Goal: Task Accomplishment & Management: Manage account settings

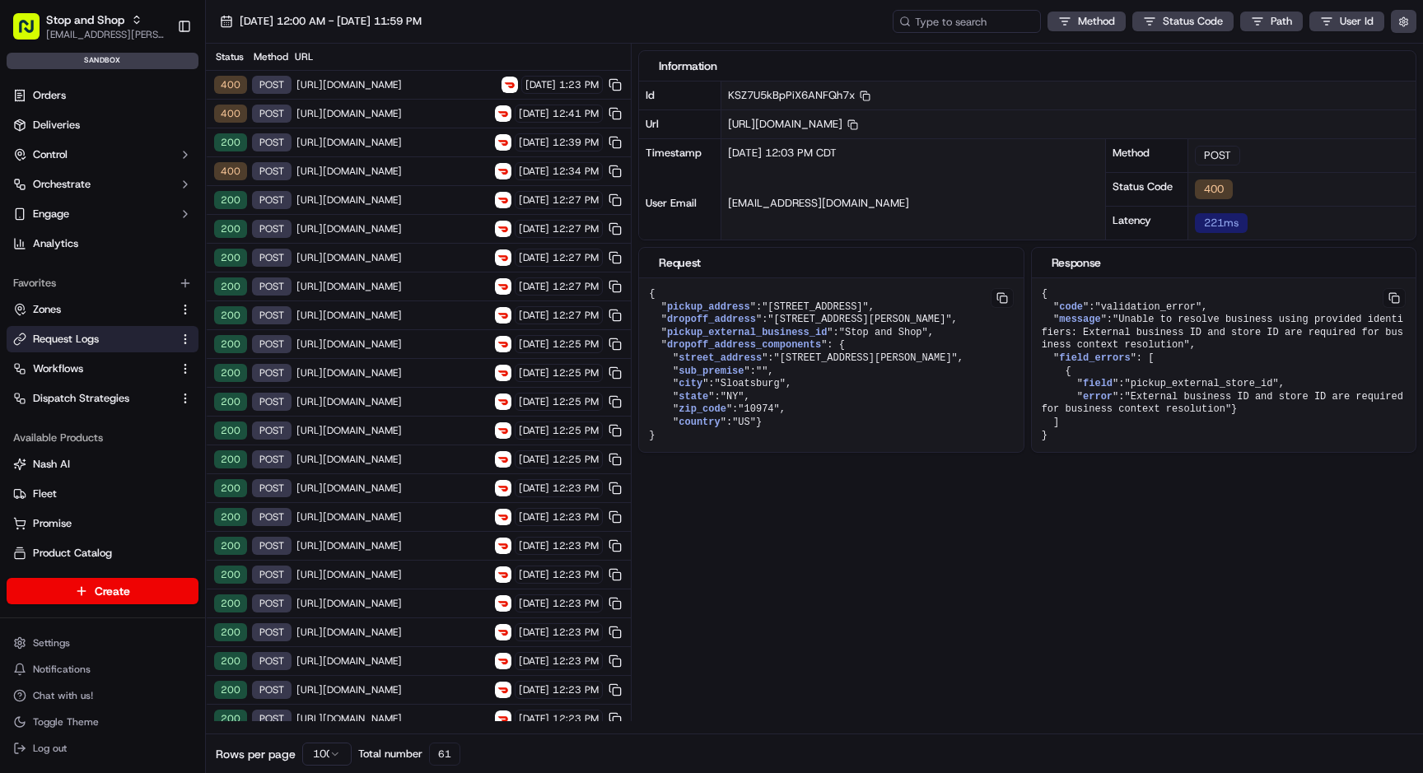
scroll to position [768, 0]
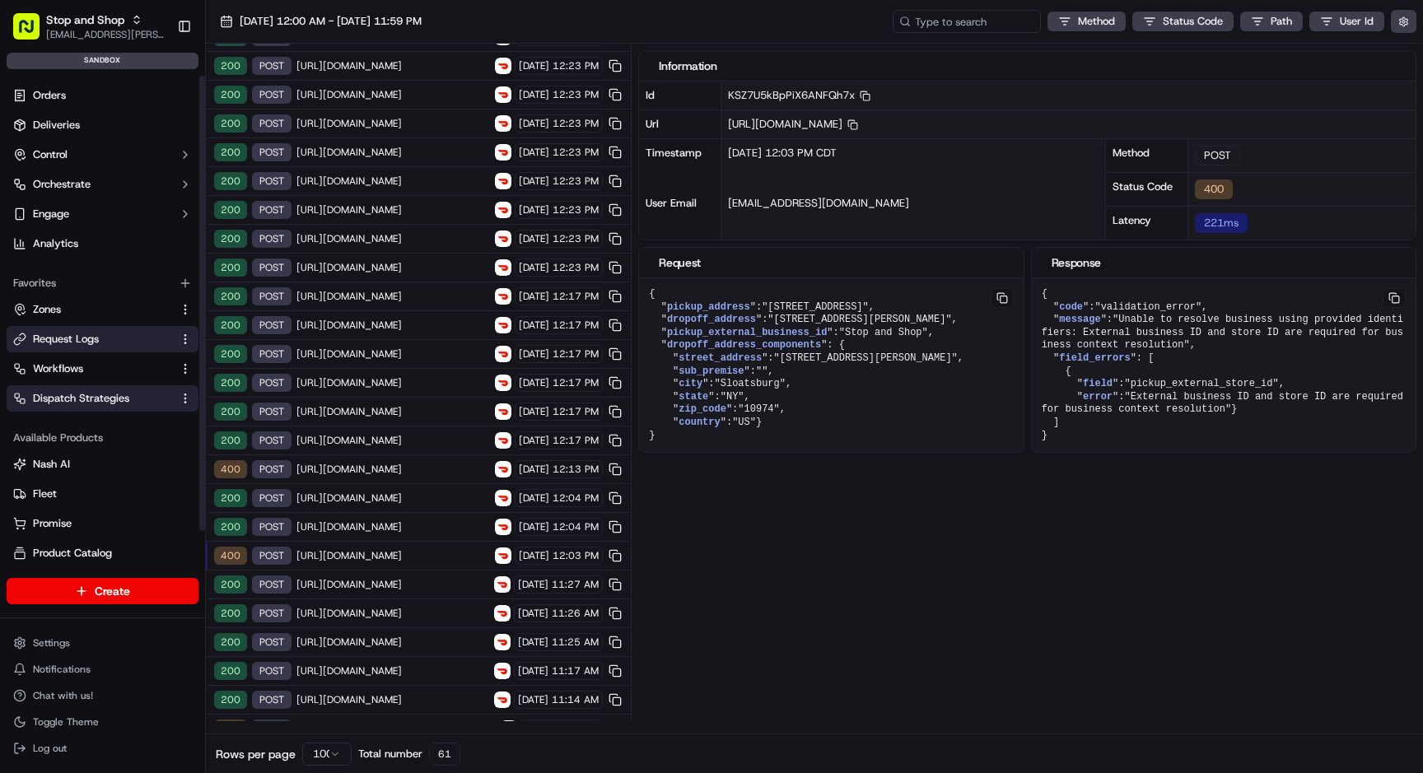
click at [105, 400] on span "Dispatch Strategies" at bounding box center [81, 398] width 96 height 15
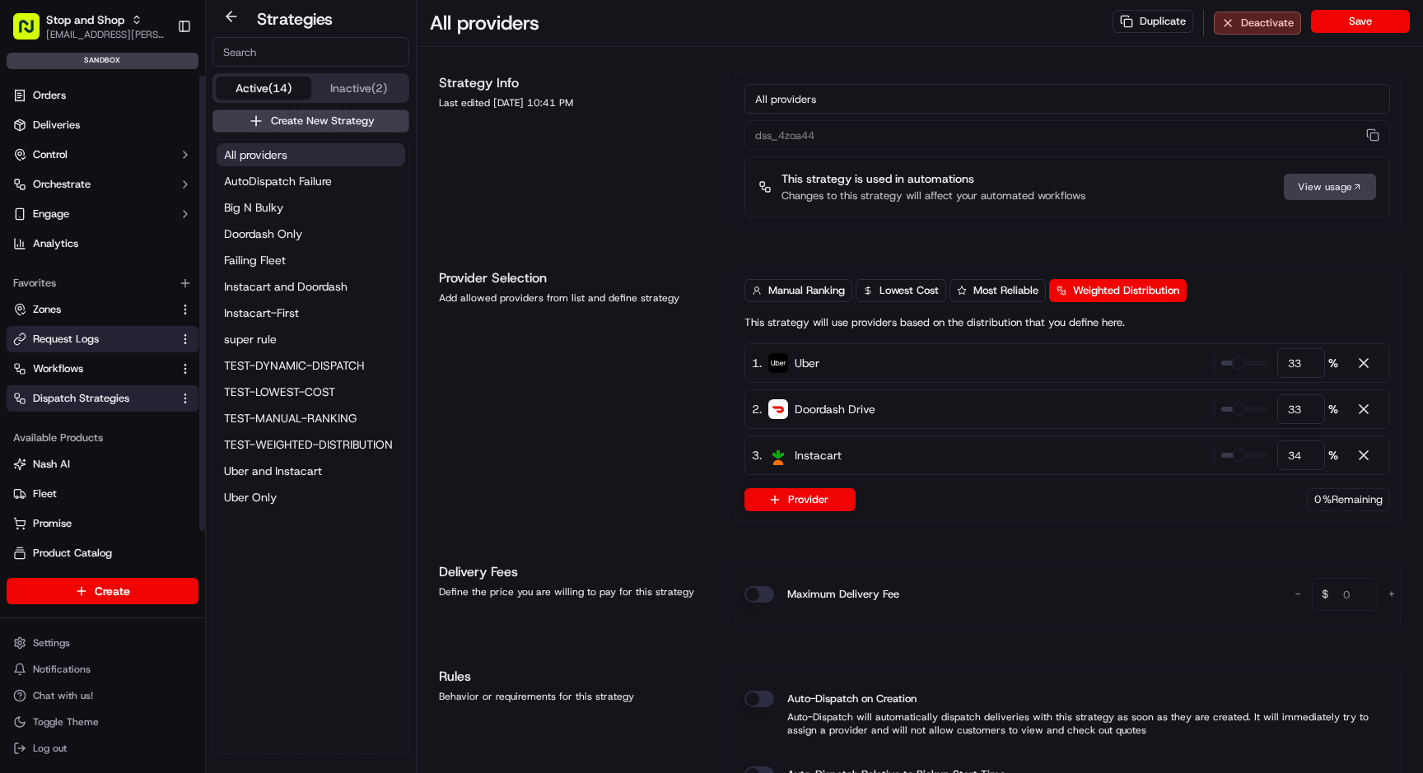
click at [76, 339] on span "Request Logs" at bounding box center [66, 339] width 66 height 15
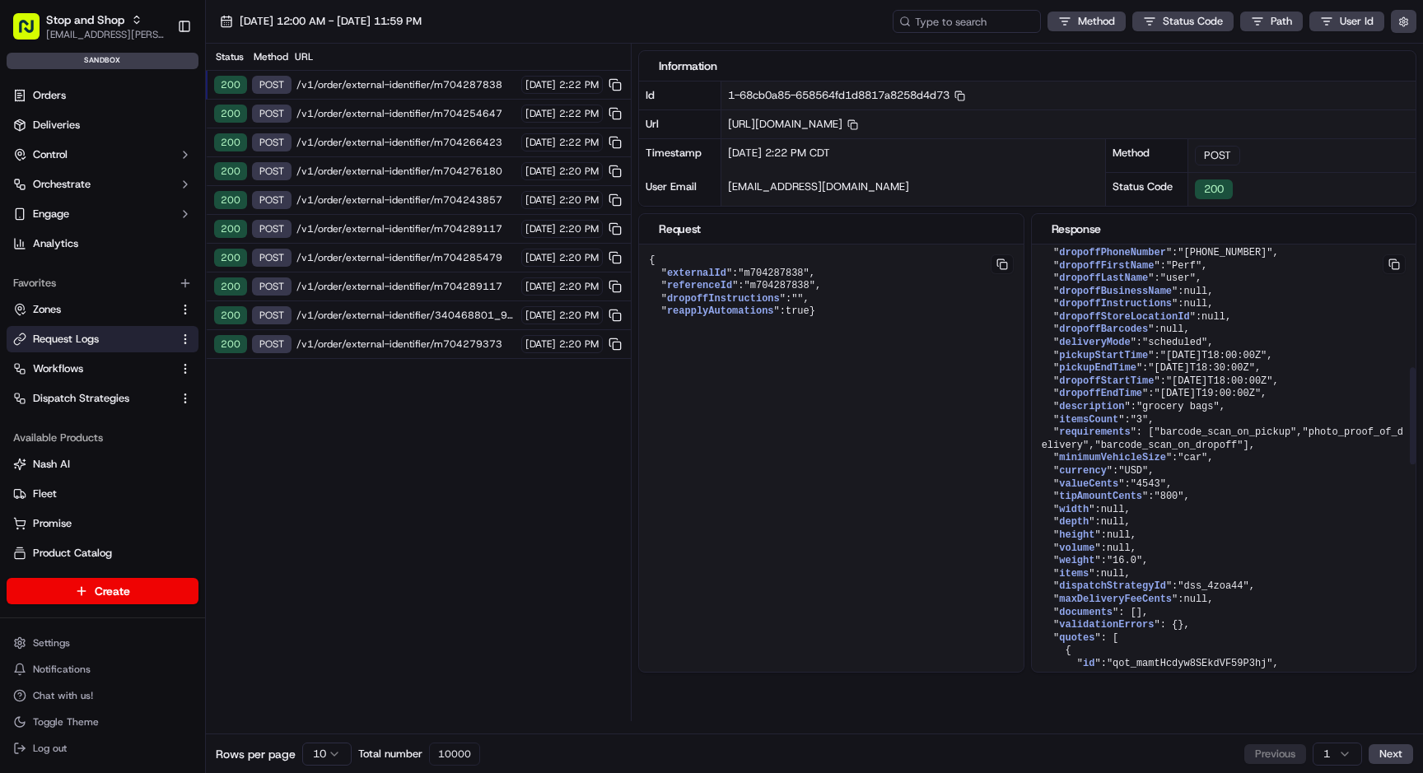
scroll to position [647, 0]
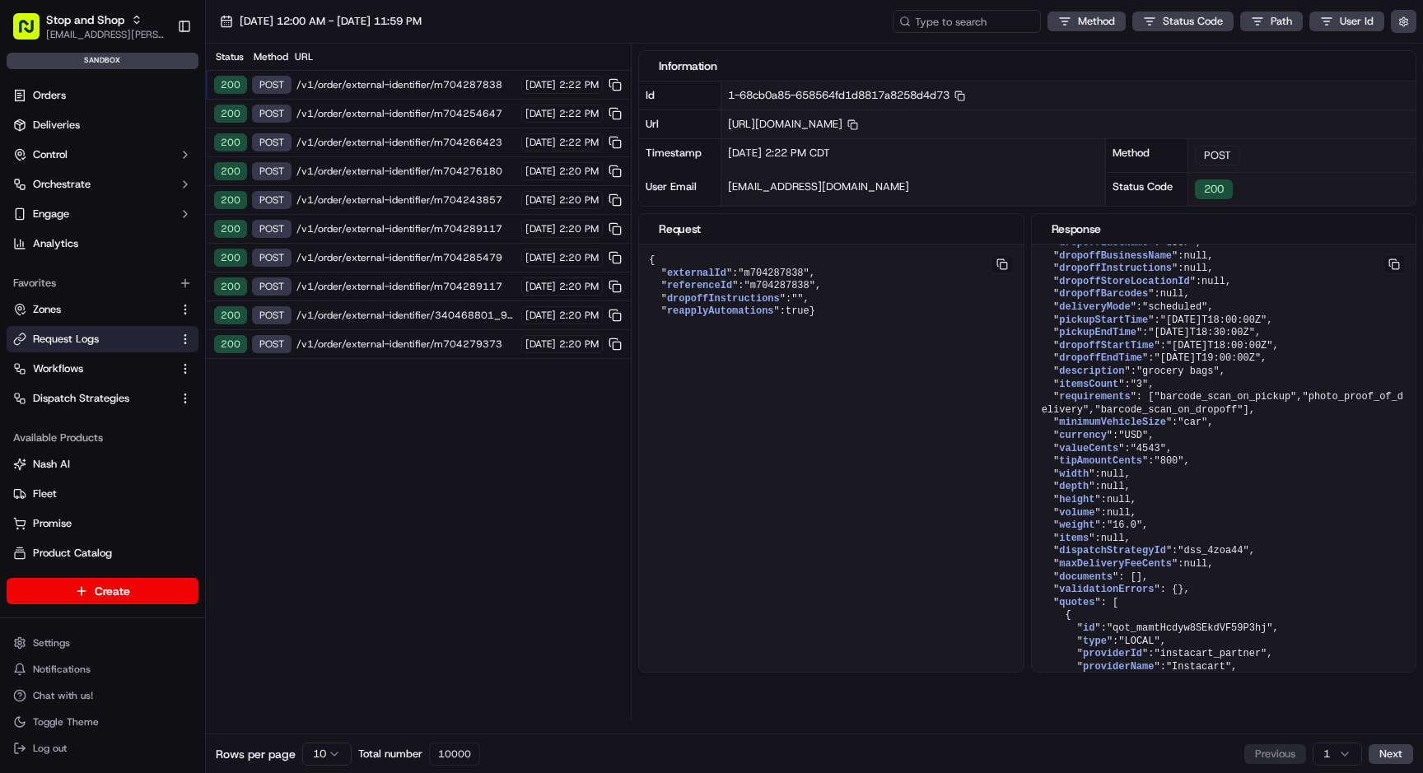
click at [410, 83] on span "/v1/order/external-identifier/m704287838" at bounding box center [407, 84] width 220 height 13
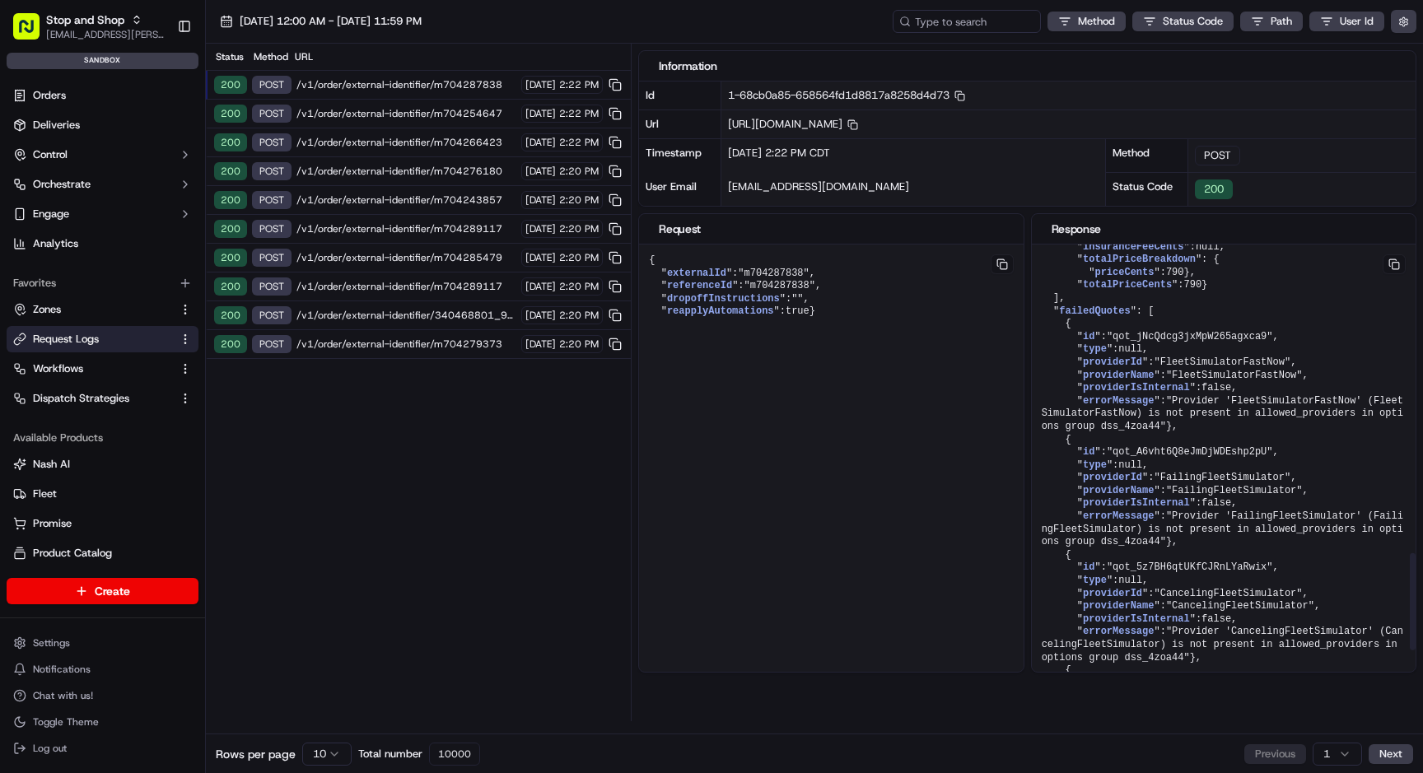
scroll to position [1241, 0]
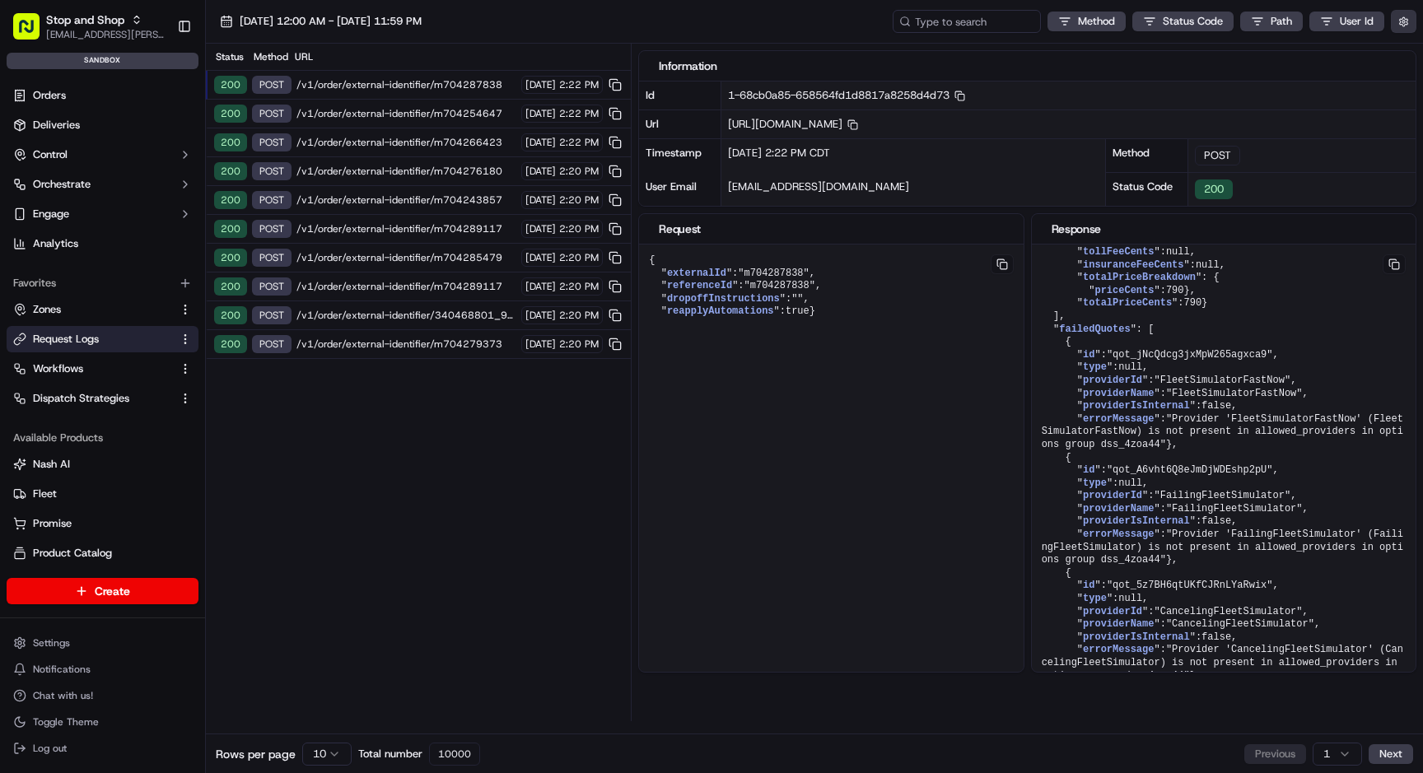
click at [1402, 26] on button "button" at bounding box center [1404, 21] width 26 height 23
click at [1323, 53] on label "Display Only Provider Logs" at bounding box center [1269, 51] width 132 height 15
click at [1399, 53] on button "Display Only Provider Logs" at bounding box center [1405, 50] width 13 height 13
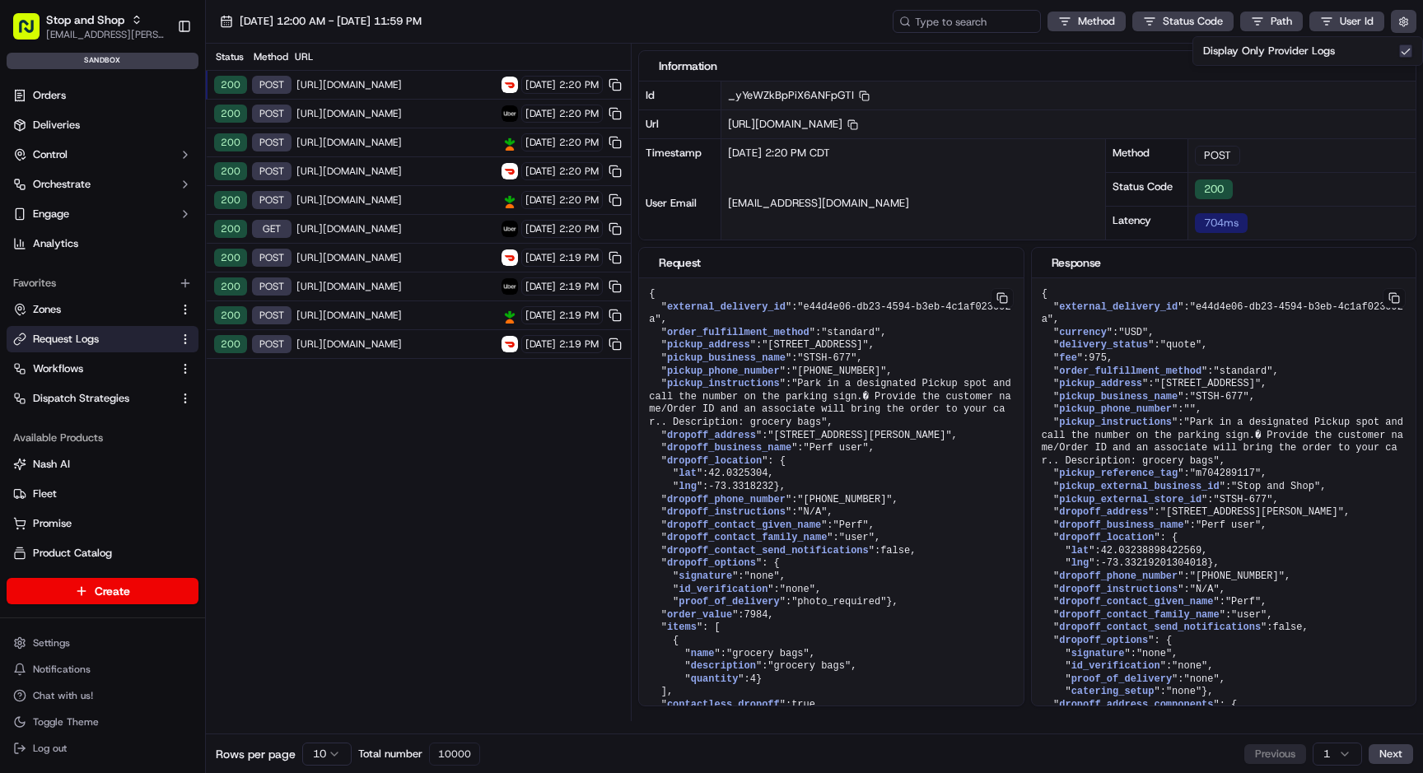
click at [408, 143] on span "[URL][DOMAIN_NAME]" at bounding box center [397, 142] width 200 height 13
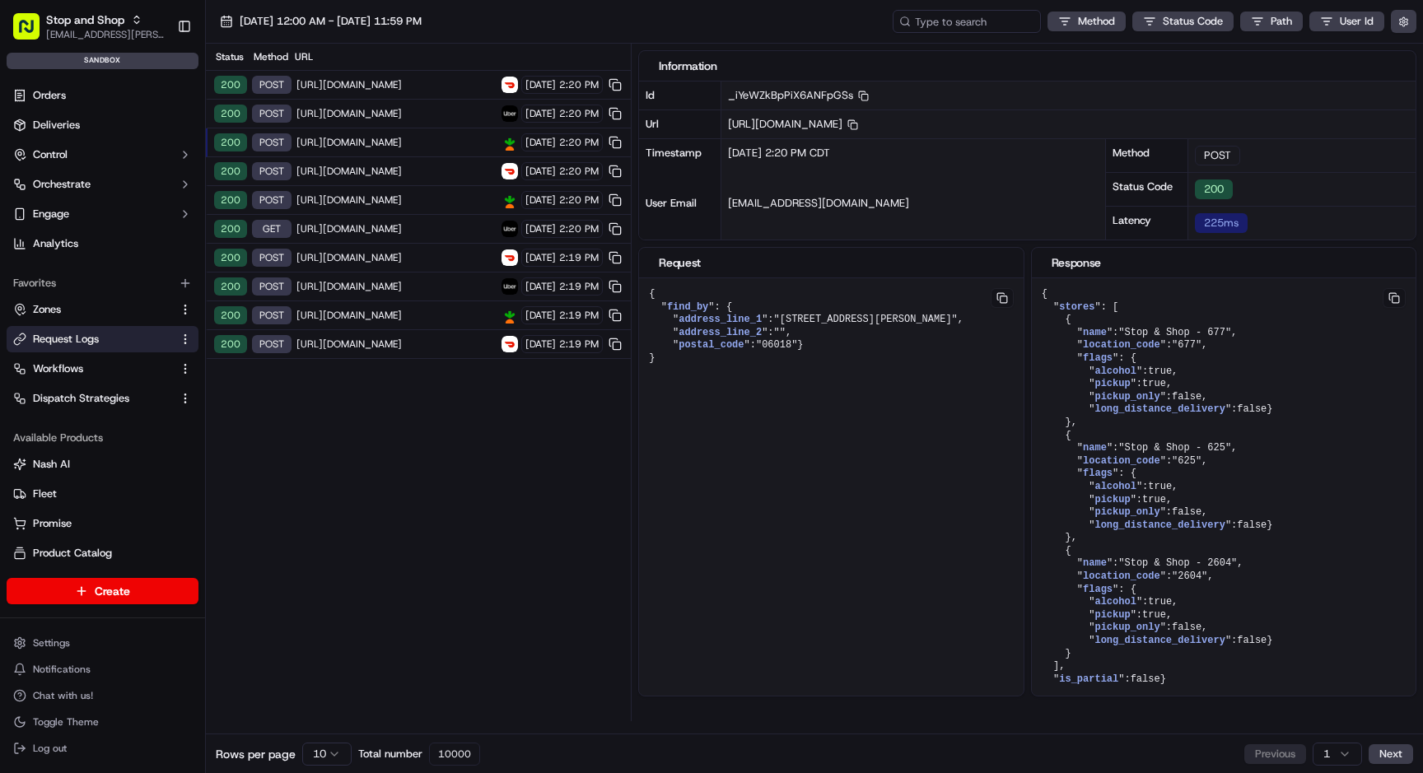
click at [404, 113] on span "[URL][DOMAIN_NAME]" at bounding box center [397, 113] width 200 height 13
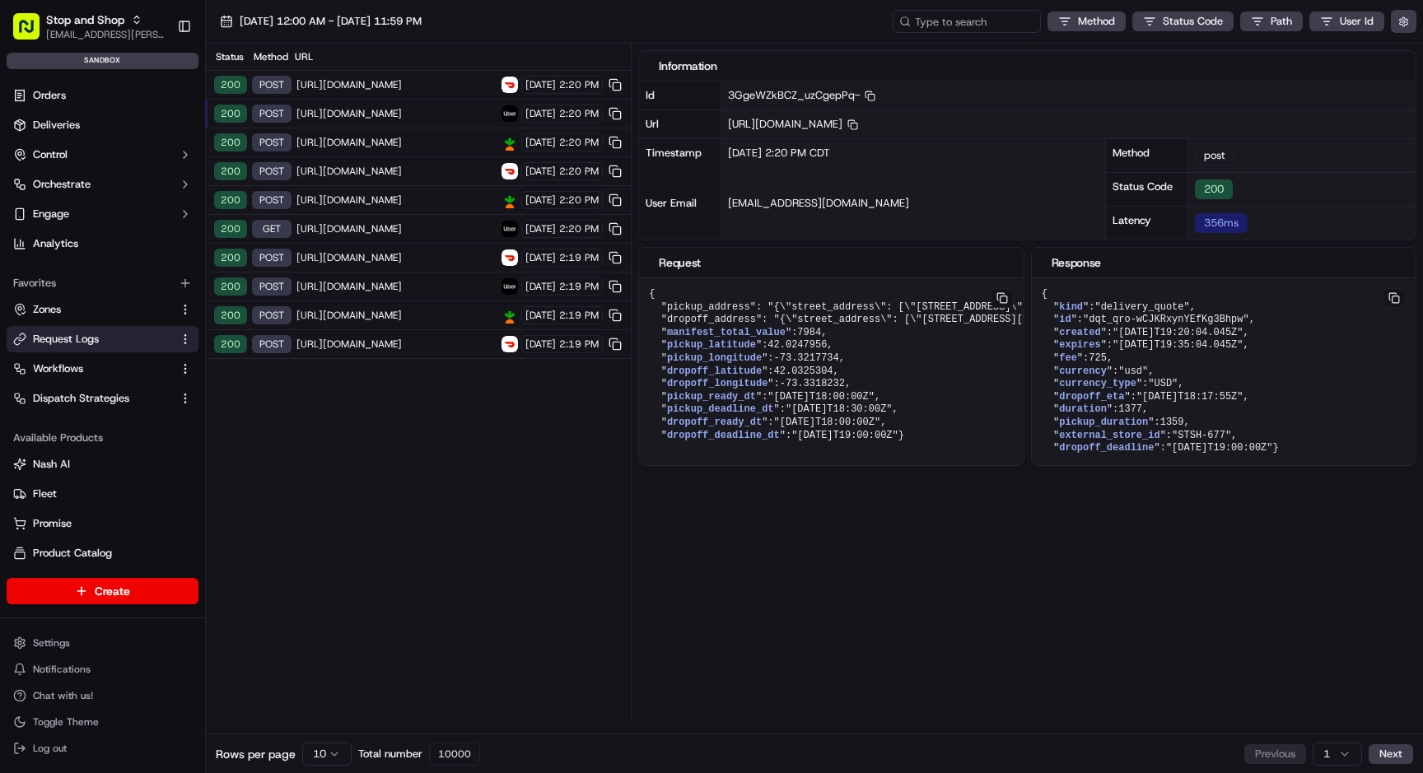
click at [409, 88] on span "https://openapi.doordash.com/drive/v2/quotes" at bounding box center [397, 84] width 200 height 13
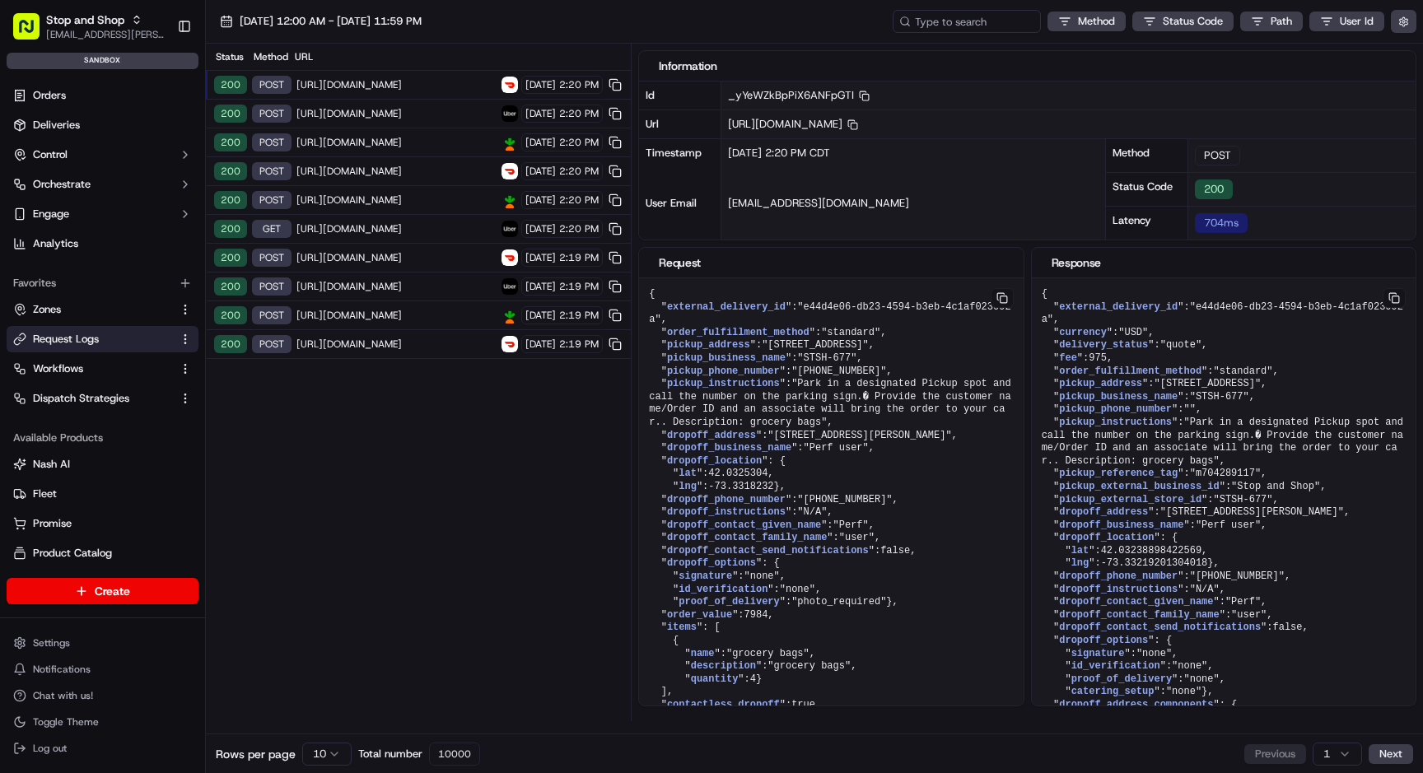
click at [324, 751] on html "Stop and Shop archana.ravishankar@adusa.com Toggle Sidebar sandbox Orders Deliv…" at bounding box center [711, 386] width 1423 height 773
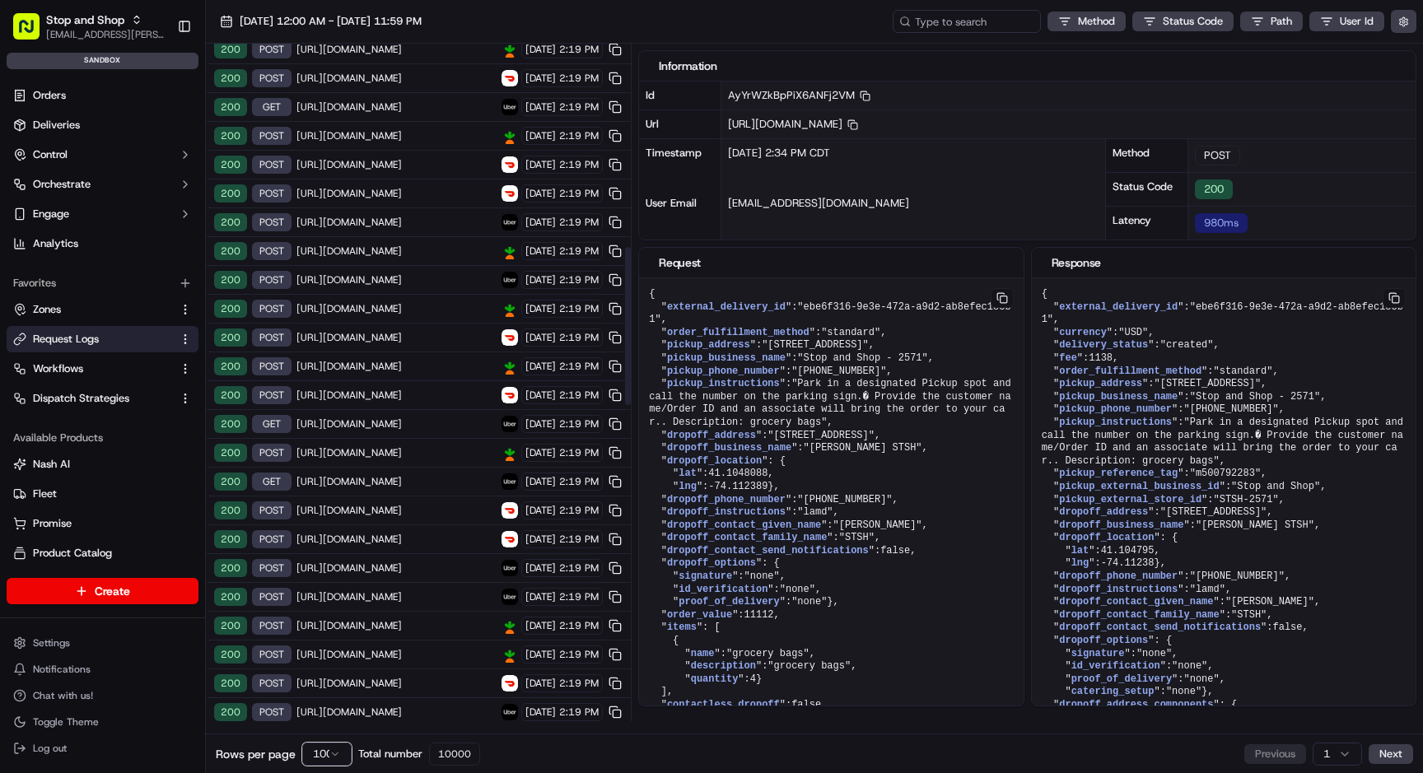
scroll to position [905, 0]
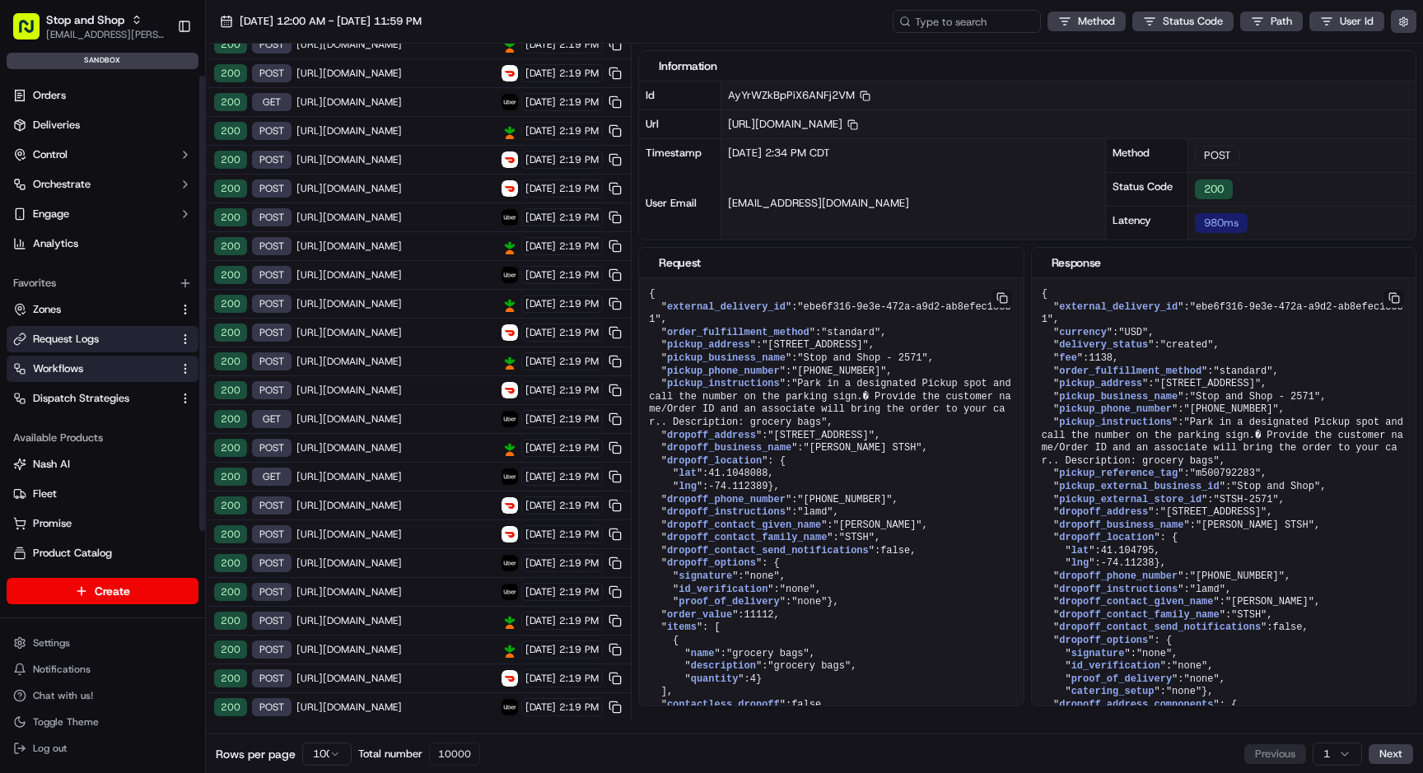
click at [81, 375] on span "Workflows" at bounding box center [58, 369] width 50 height 15
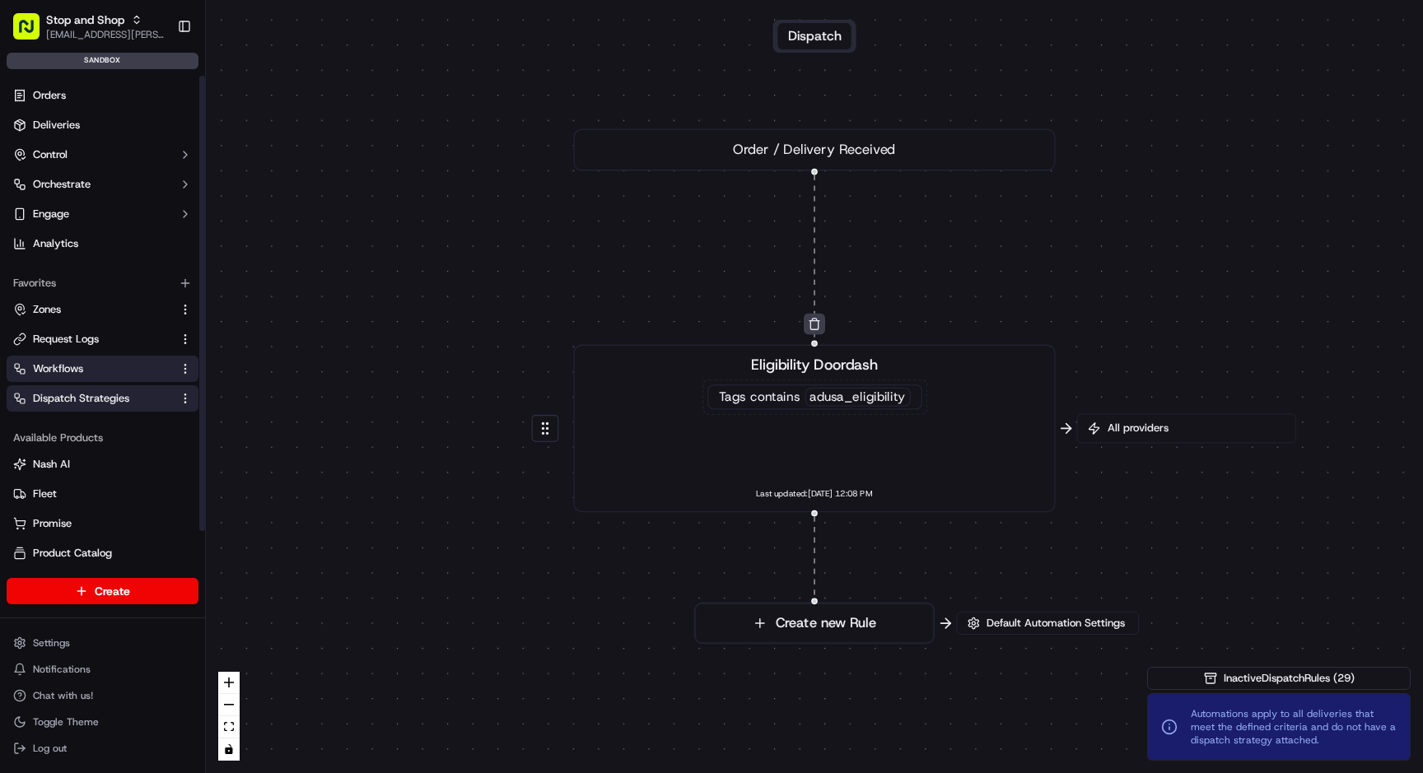
click at [99, 399] on span "Dispatch Strategies" at bounding box center [81, 398] width 96 height 15
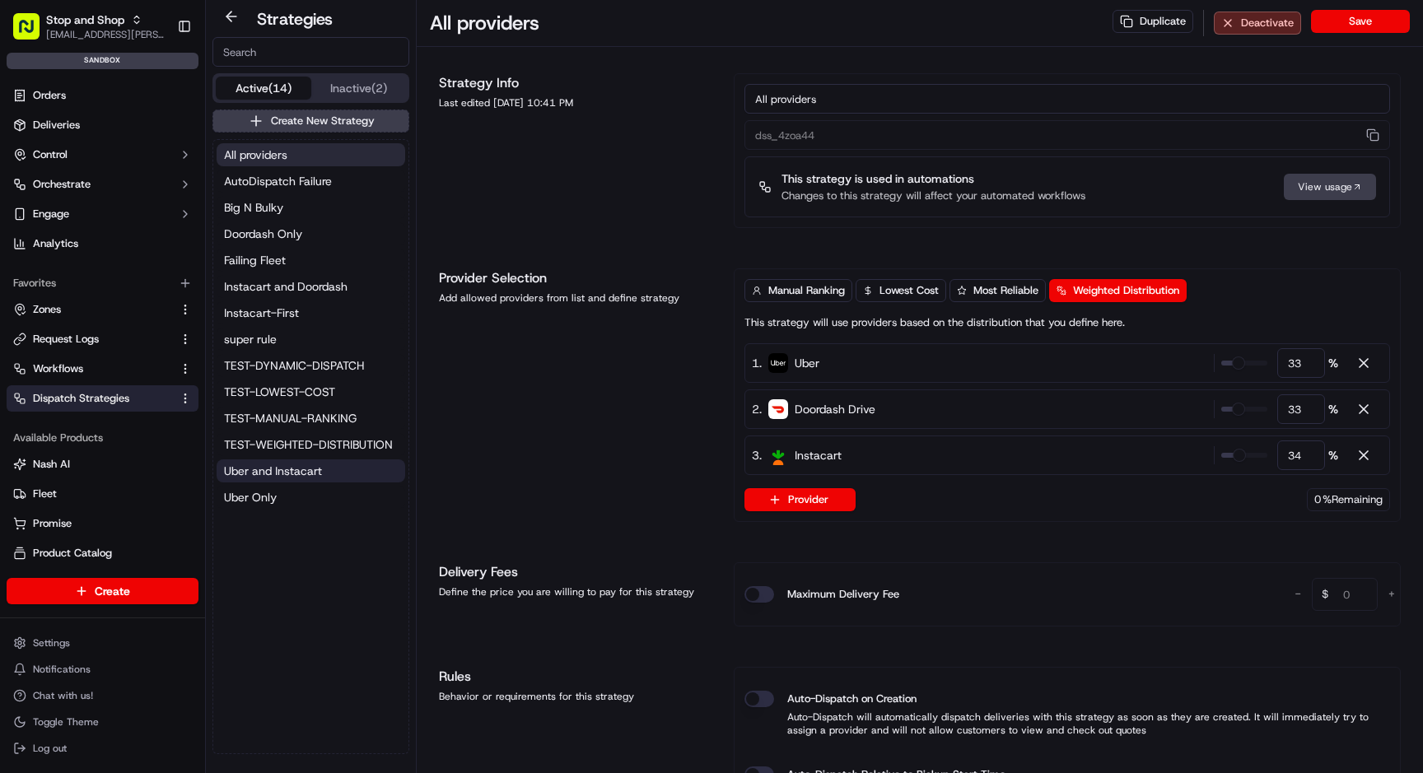
click at [264, 474] on span "Uber and Instacart" at bounding box center [273, 471] width 98 height 16
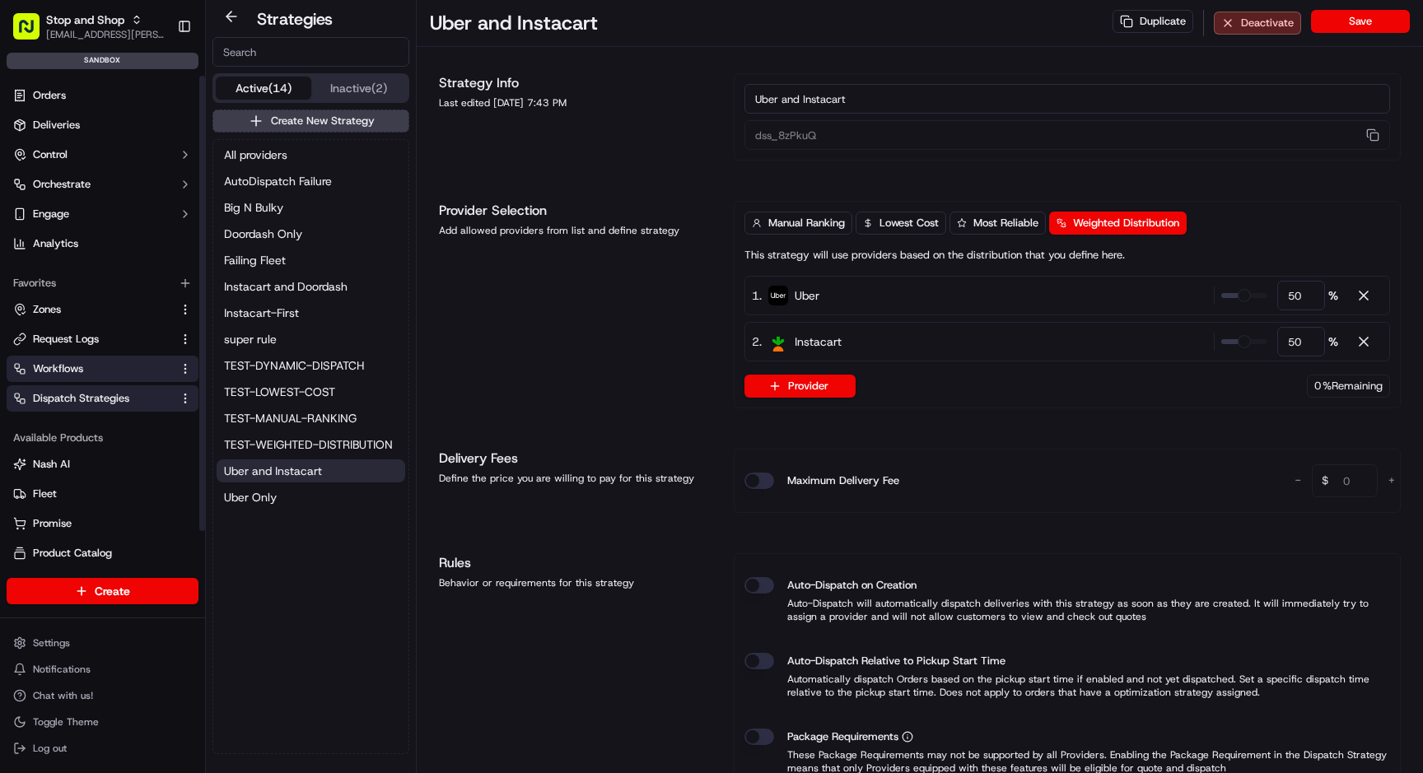
click at [98, 368] on link "Workflows" at bounding box center [92, 369] width 159 height 15
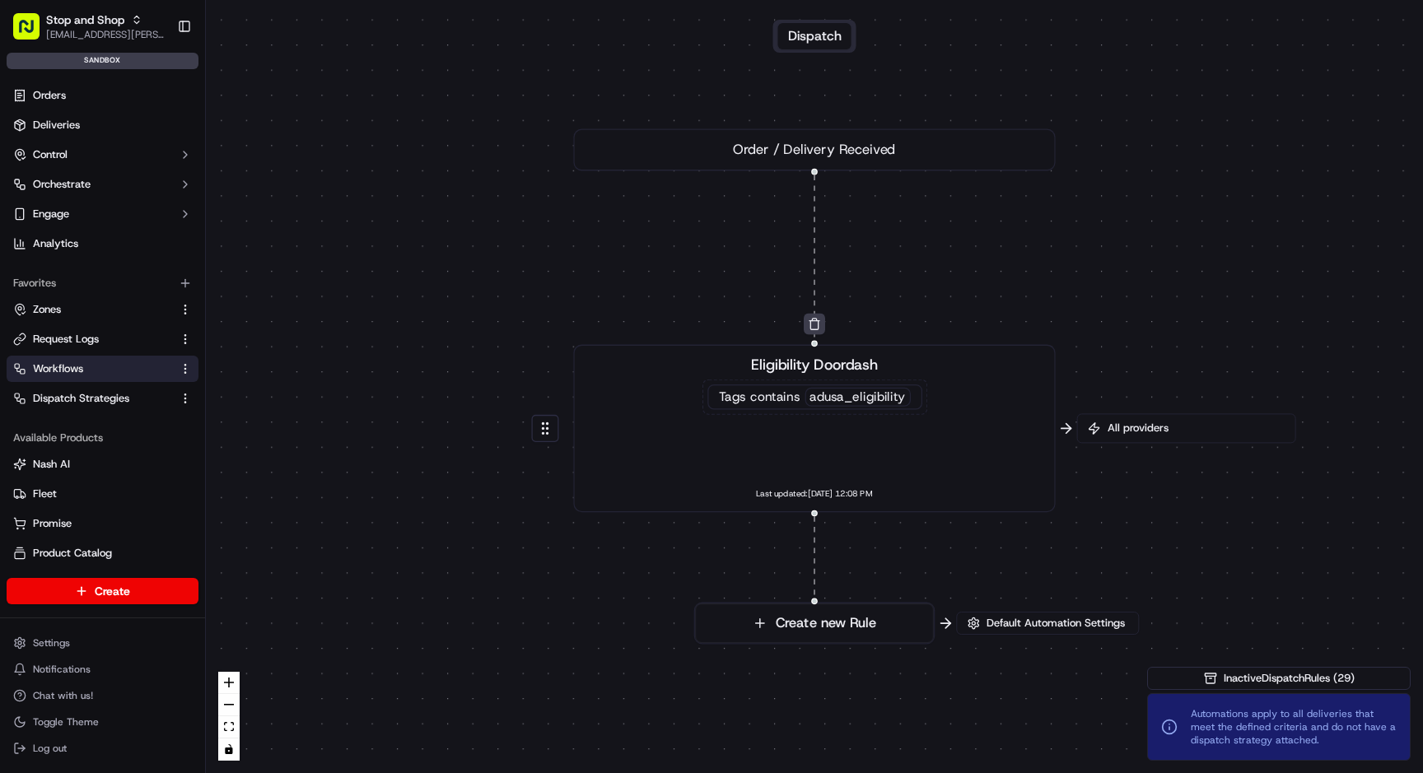
click at [1142, 433] on span "All providers" at bounding box center [1195, 428] width 181 height 15
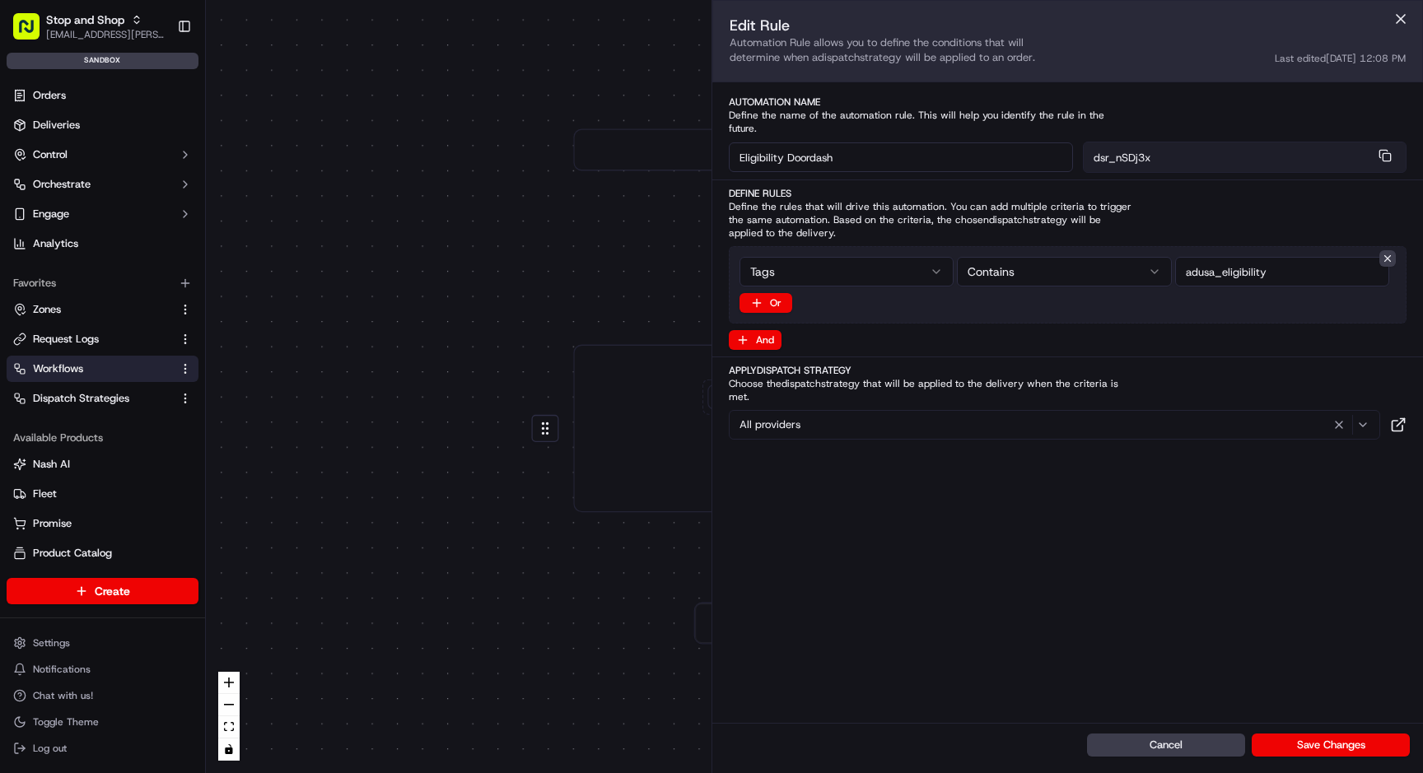
click at [924, 415] on div "All providers" at bounding box center [1054, 425] width 643 height 20
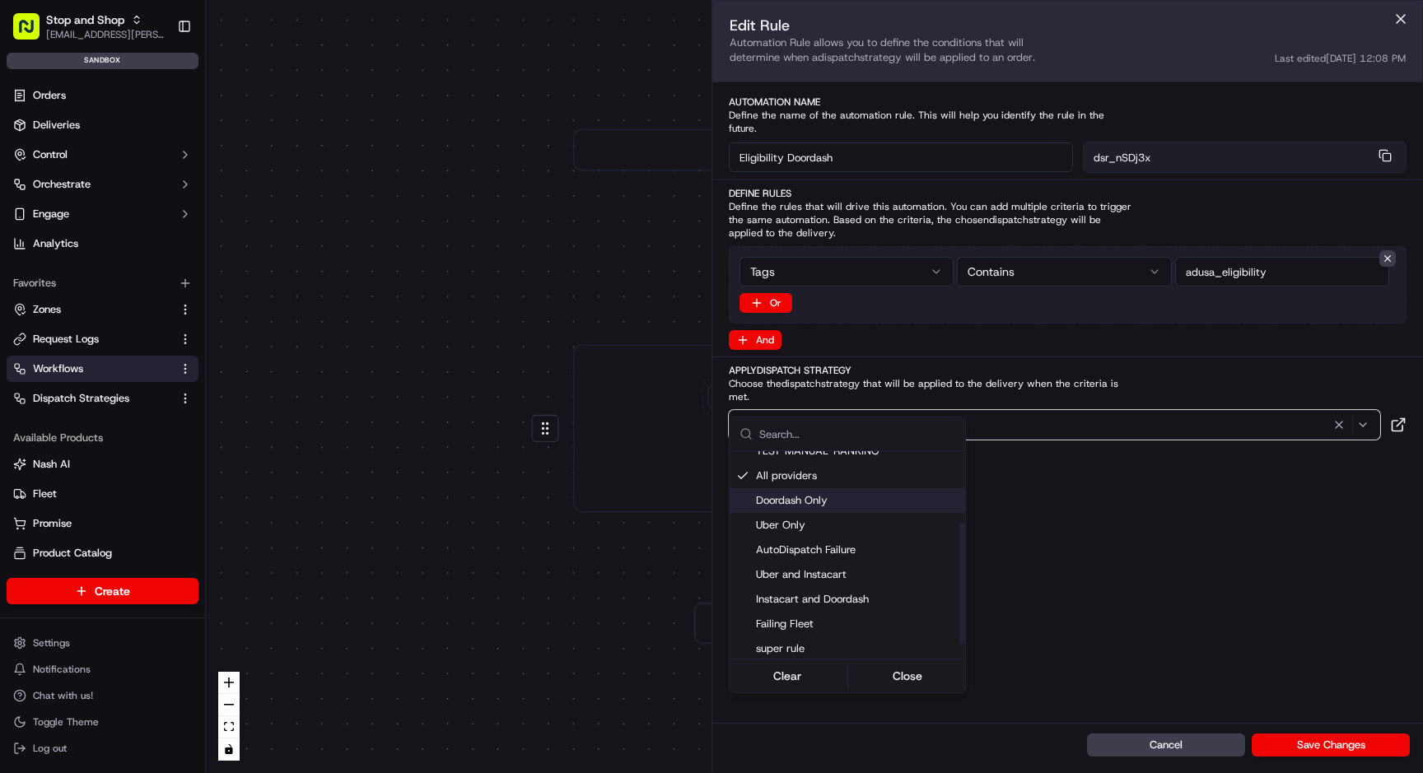
scroll to position [140, 0]
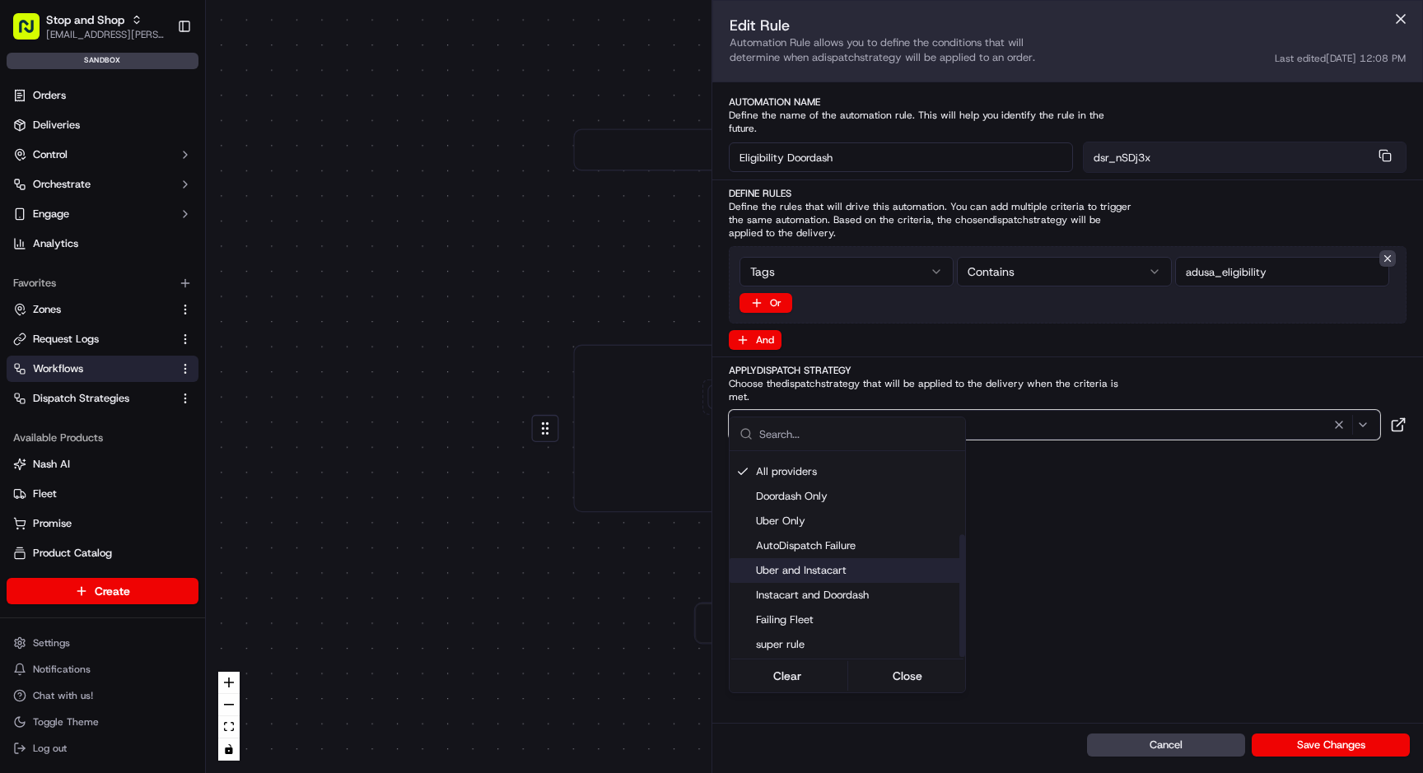
click at [864, 569] on span "Uber and Instacart" at bounding box center [857, 570] width 203 height 15
click at [1301, 745] on span "Automations apply to all deliveries that meet the defined criteria and do not h…" at bounding box center [1294, 728] width 206 height 40
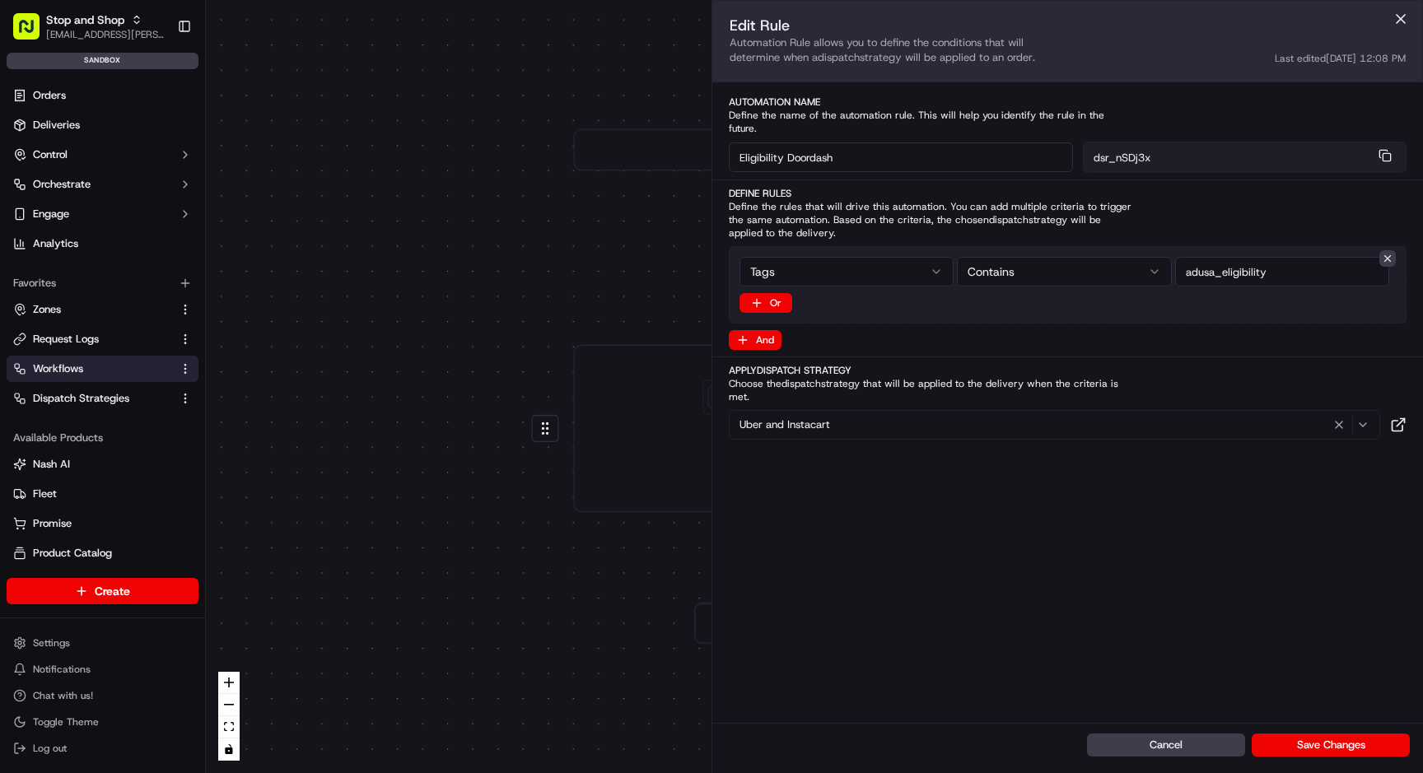
click at [1301, 745] on button "Save Changes" at bounding box center [1331, 745] width 158 height 23
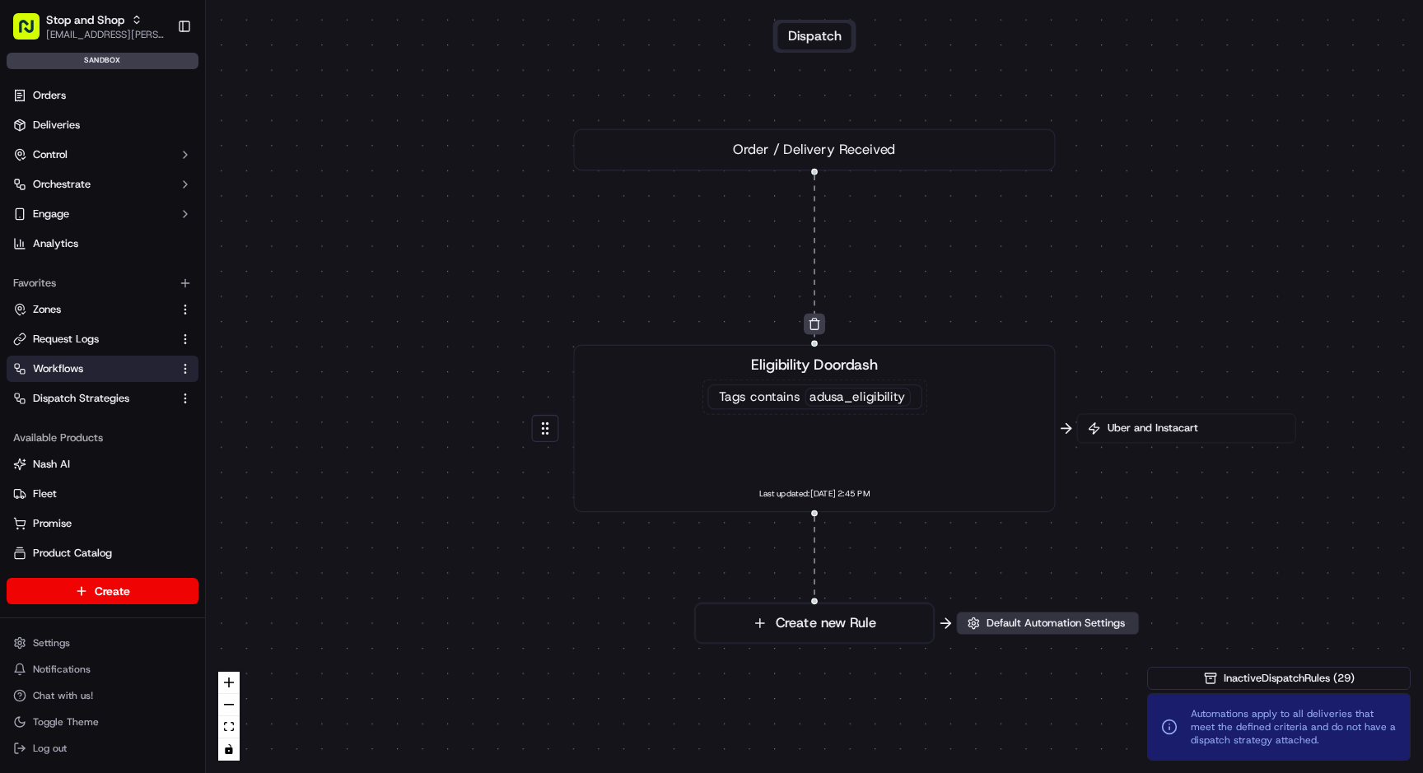
click at [996, 625] on span "Default Automation Settings" at bounding box center [1055, 623] width 145 height 15
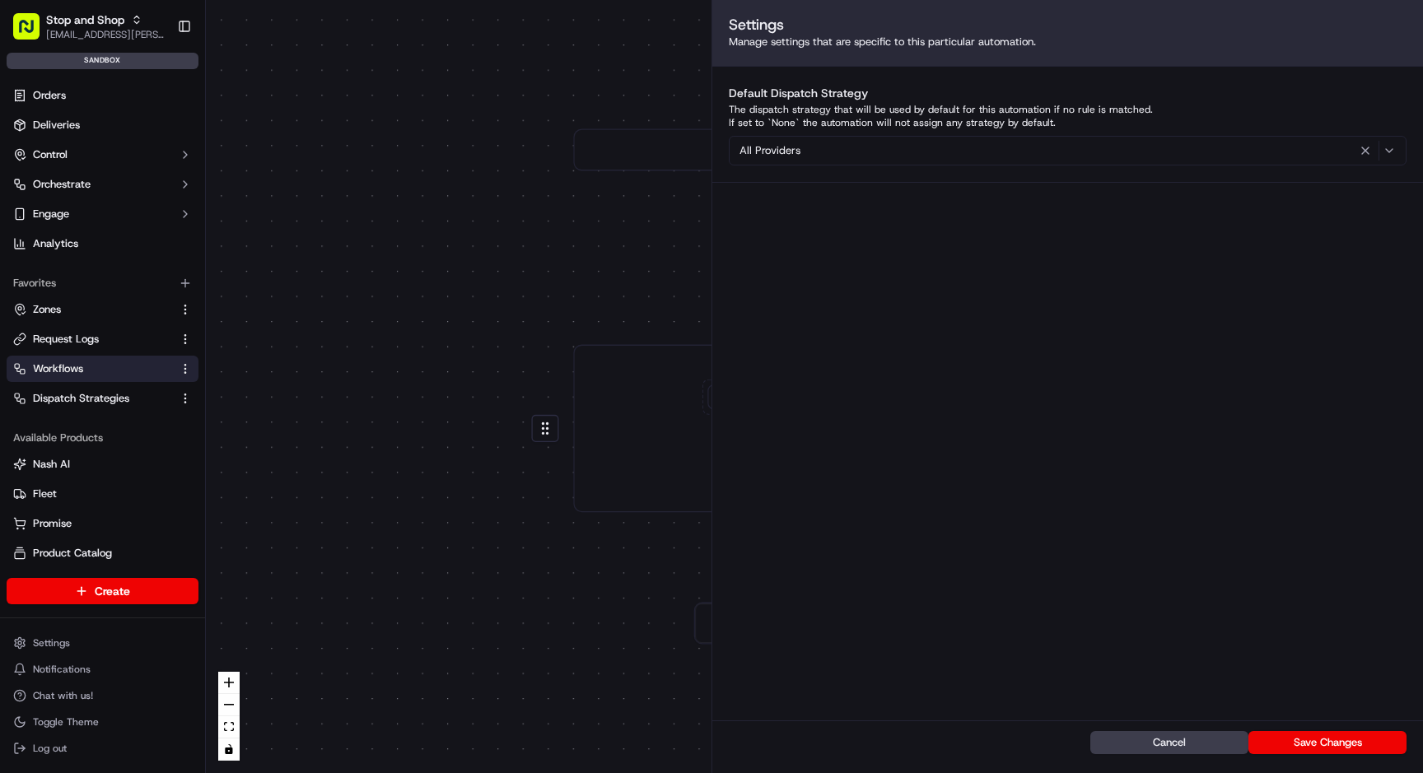
click at [803, 154] on div "All providers" at bounding box center [1068, 151] width 670 height 20
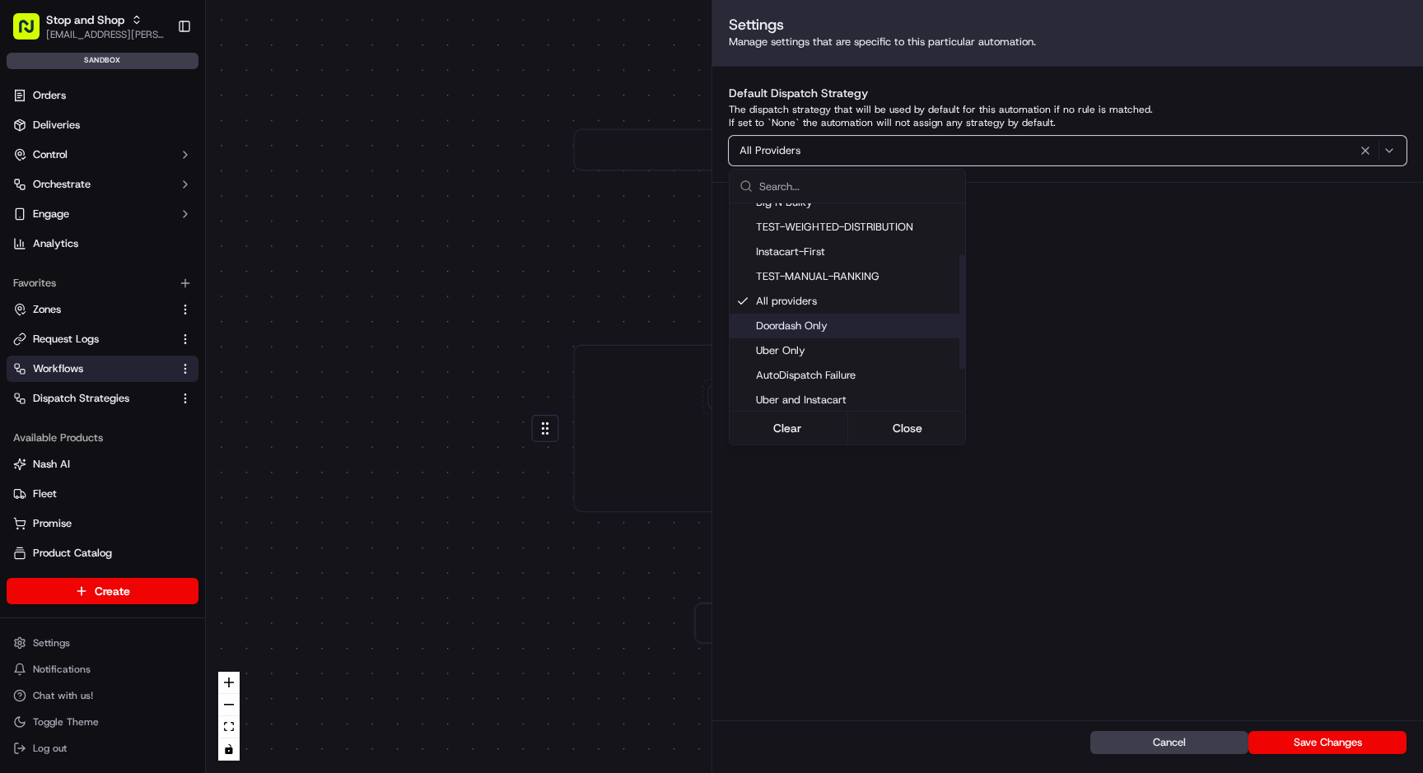
scroll to position [120, 0]
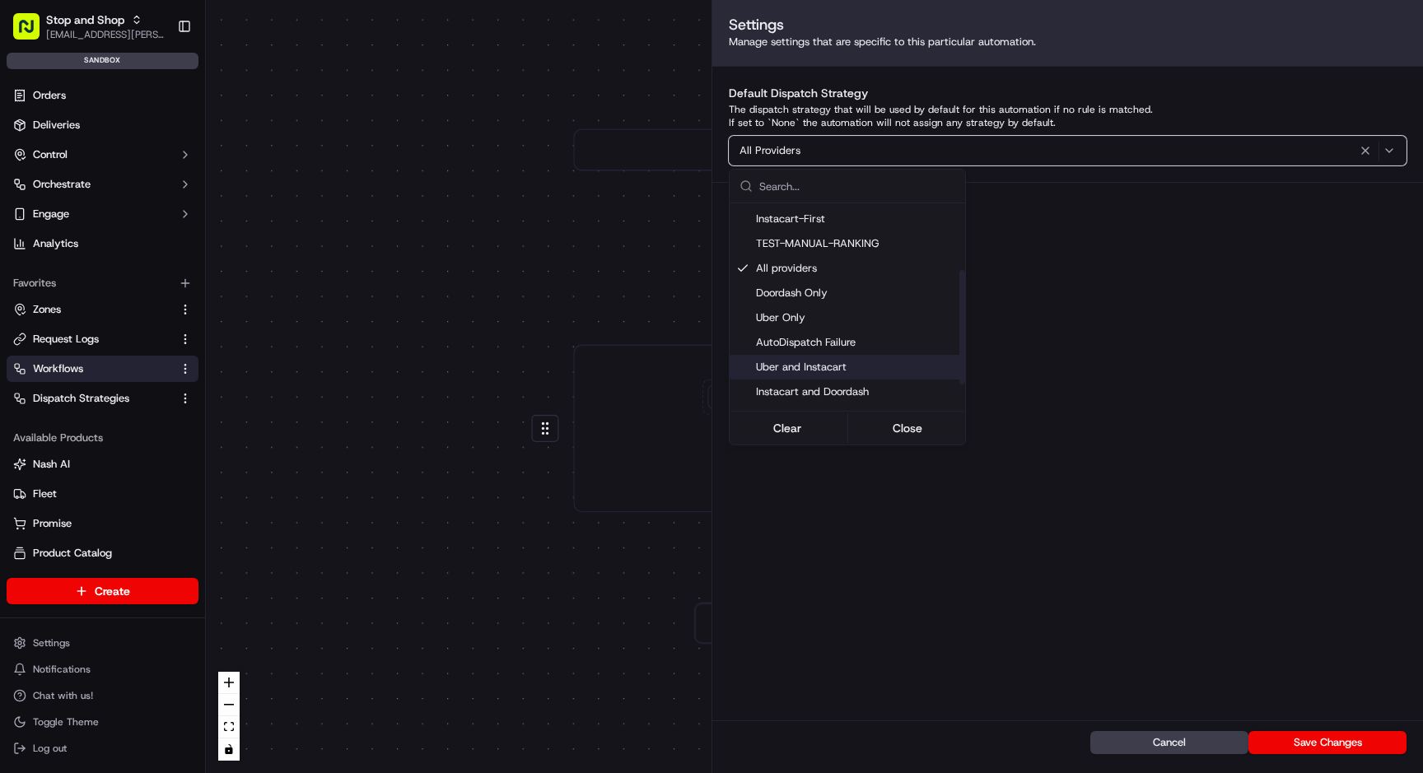
click at [810, 367] on span "Uber and Instacart" at bounding box center [857, 367] width 203 height 15
click at [598, 598] on html "Stop and Shop archana.ravishankar@adusa.com Toggle Sidebar sandbox Orders Deliv…" at bounding box center [711, 386] width 1423 height 773
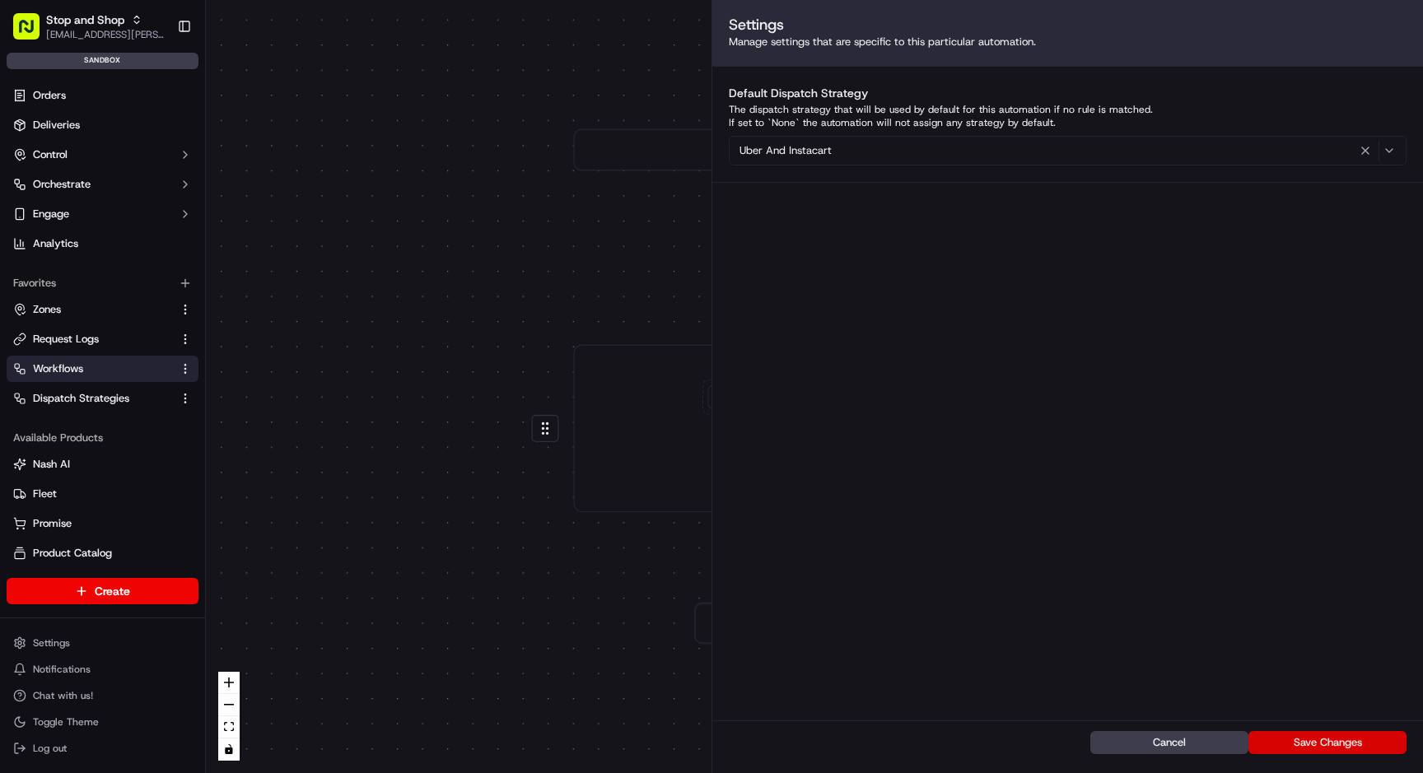
click at [1315, 745] on button "Save Changes" at bounding box center [1328, 742] width 158 height 23
click at [485, 668] on div "0 0 Order / Delivery Received Eligibility Doordash Tags contains adusa_eligibil…" at bounding box center [814, 386] width 1217 height 773
click at [1294, 738] on button "Save Changes" at bounding box center [1328, 742] width 158 height 23
click at [548, 605] on div "0 0 Order / Delivery Received Eligibility Doordash Tags contains adusa_eligibil…" at bounding box center [814, 386] width 1217 height 773
click at [584, 581] on div "0 0 Order / Delivery Received Eligibility Doordash Tags contains adusa_eligibil…" at bounding box center [814, 386] width 1217 height 773
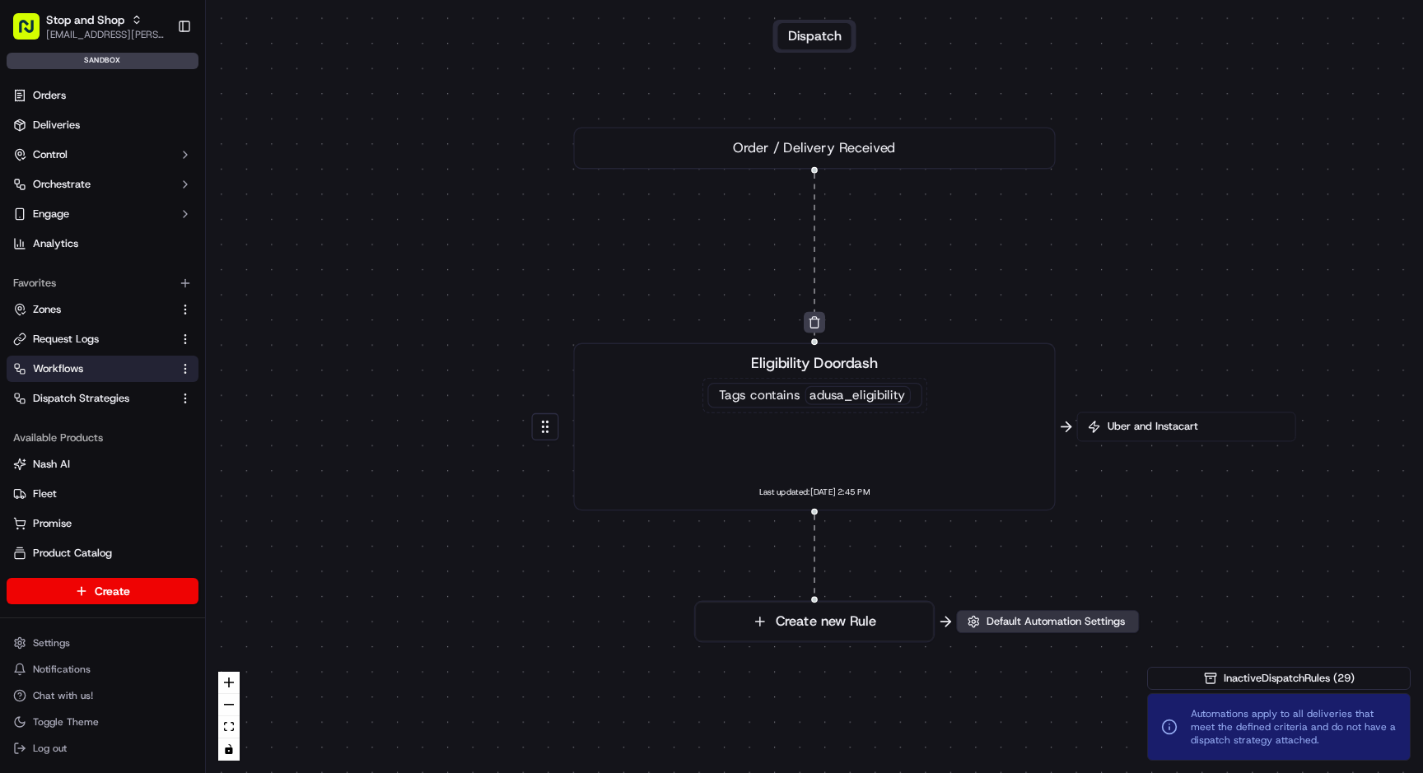
click at [991, 623] on span "Default Automation Settings" at bounding box center [1055, 621] width 145 height 15
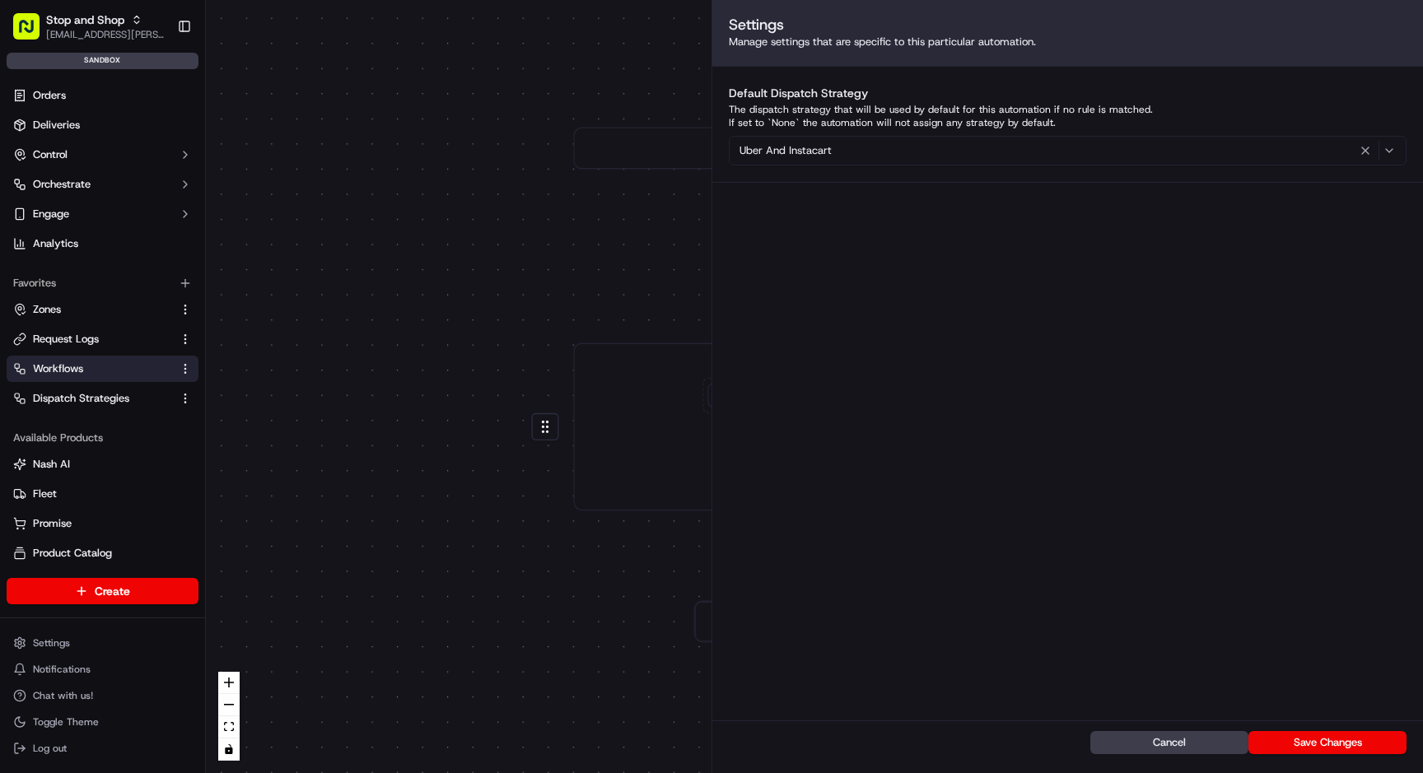
click at [478, 402] on div "0 0 Order / Delivery Received Eligibility Doordash Tags contains adusa_eligibil…" at bounding box center [814, 386] width 1217 height 773
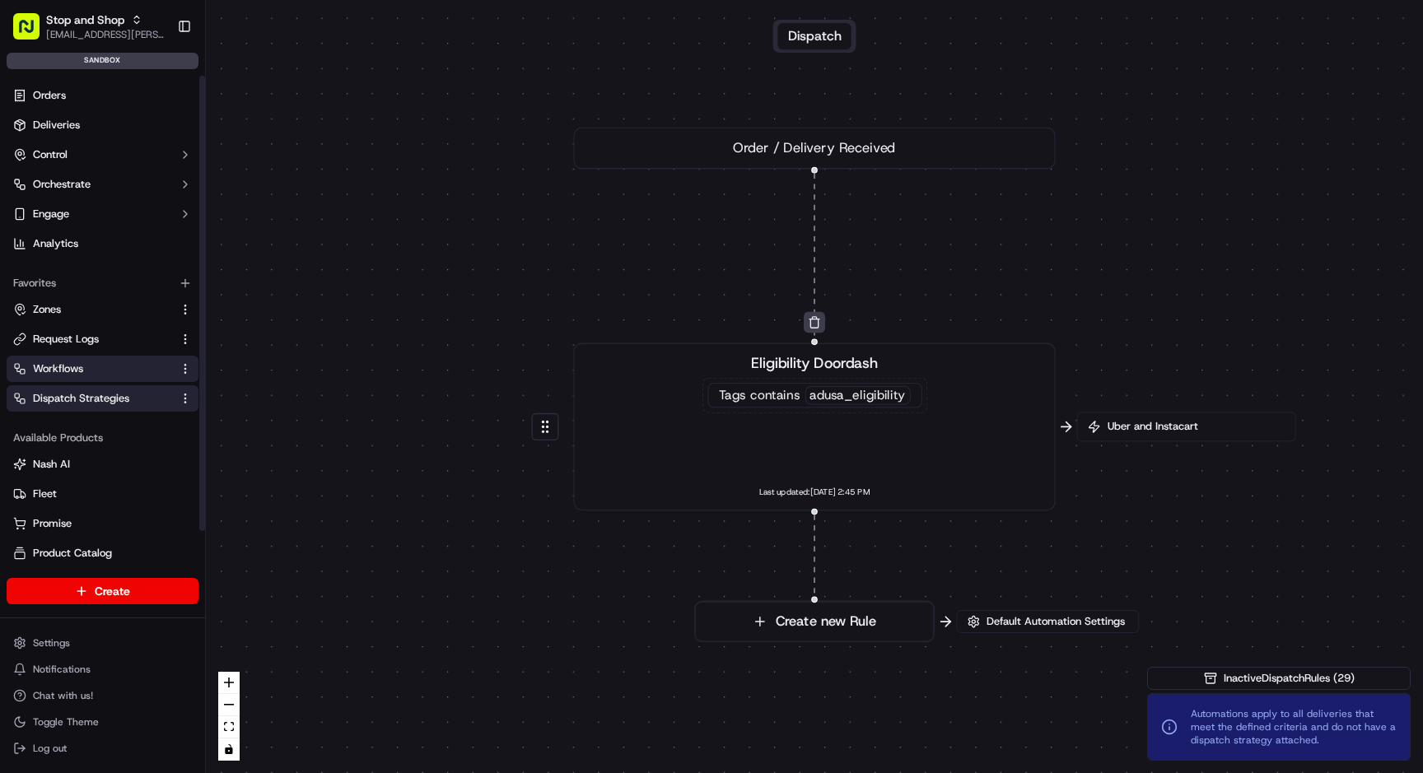
click at [86, 404] on span "Dispatch Strategies" at bounding box center [81, 398] width 96 height 15
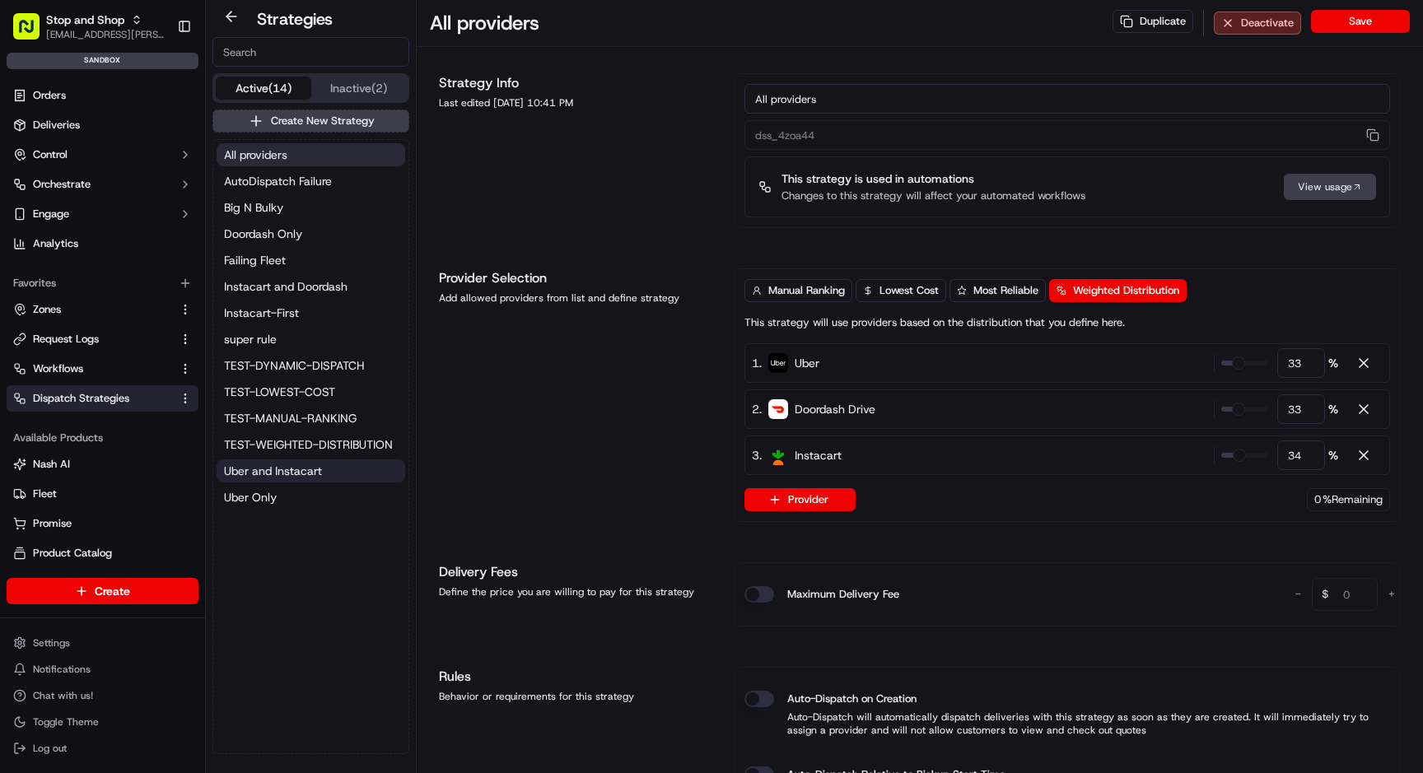
click at [265, 468] on span "Uber and Instacart" at bounding box center [273, 471] width 98 height 16
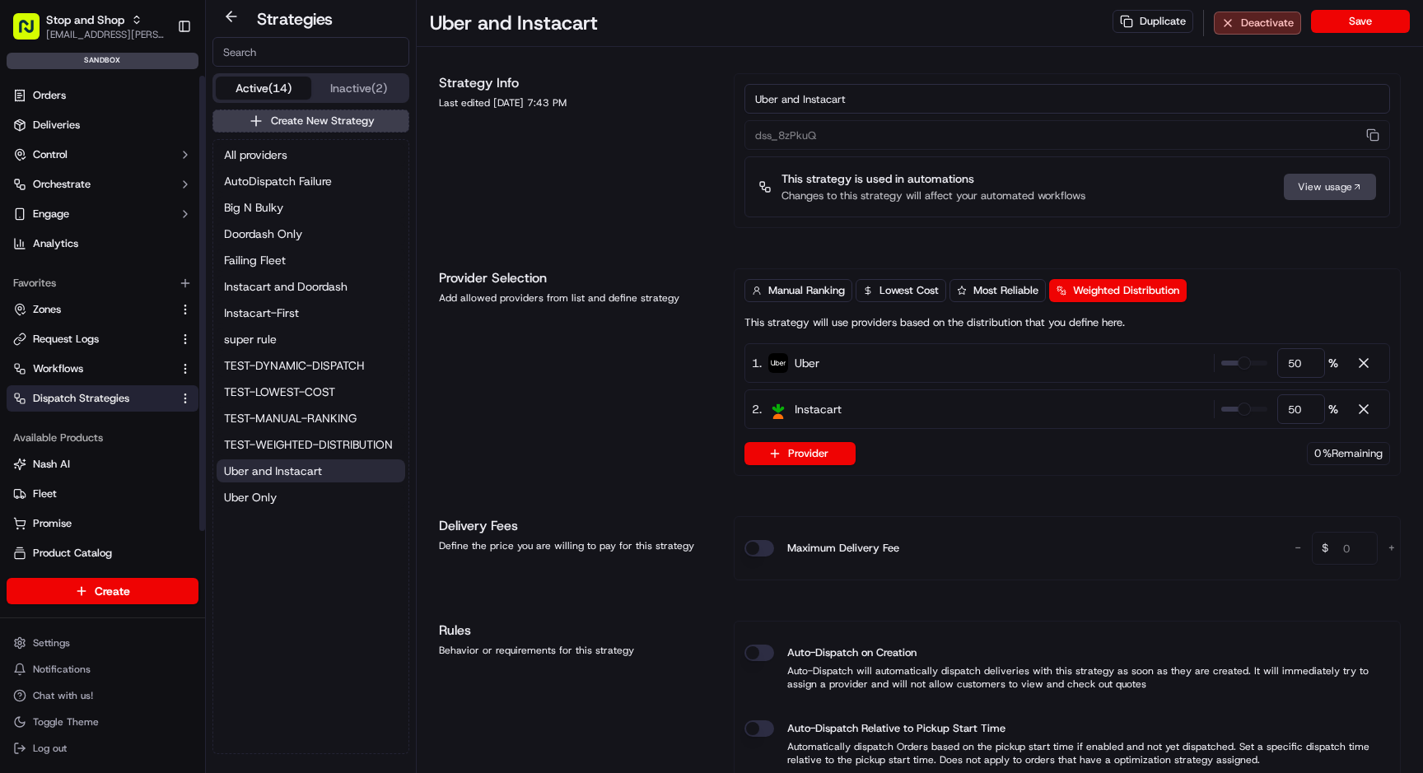
click at [110, 395] on span "Dispatch Strategies" at bounding box center [81, 398] width 96 height 15
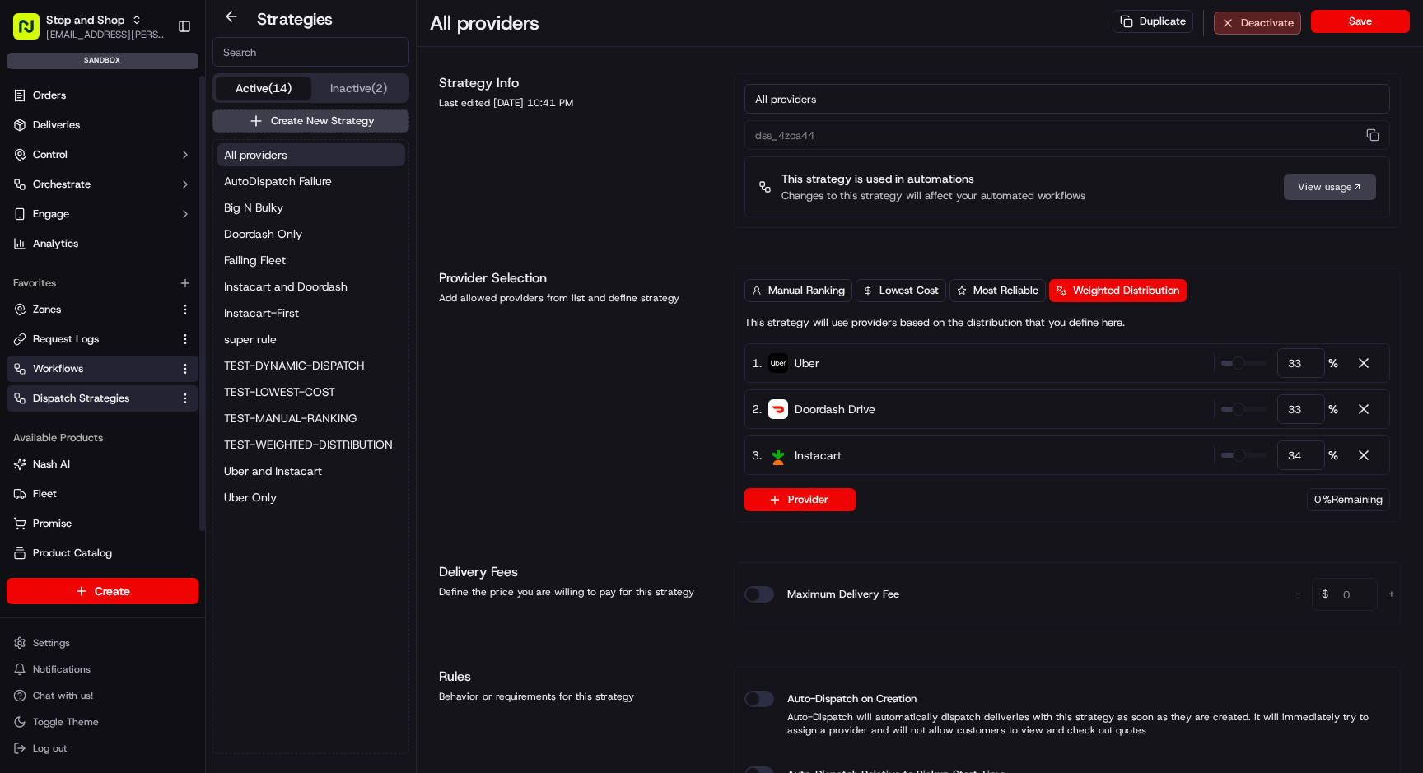
click at [92, 362] on link "Workflows" at bounding box center [92, 369] width 159 height 15
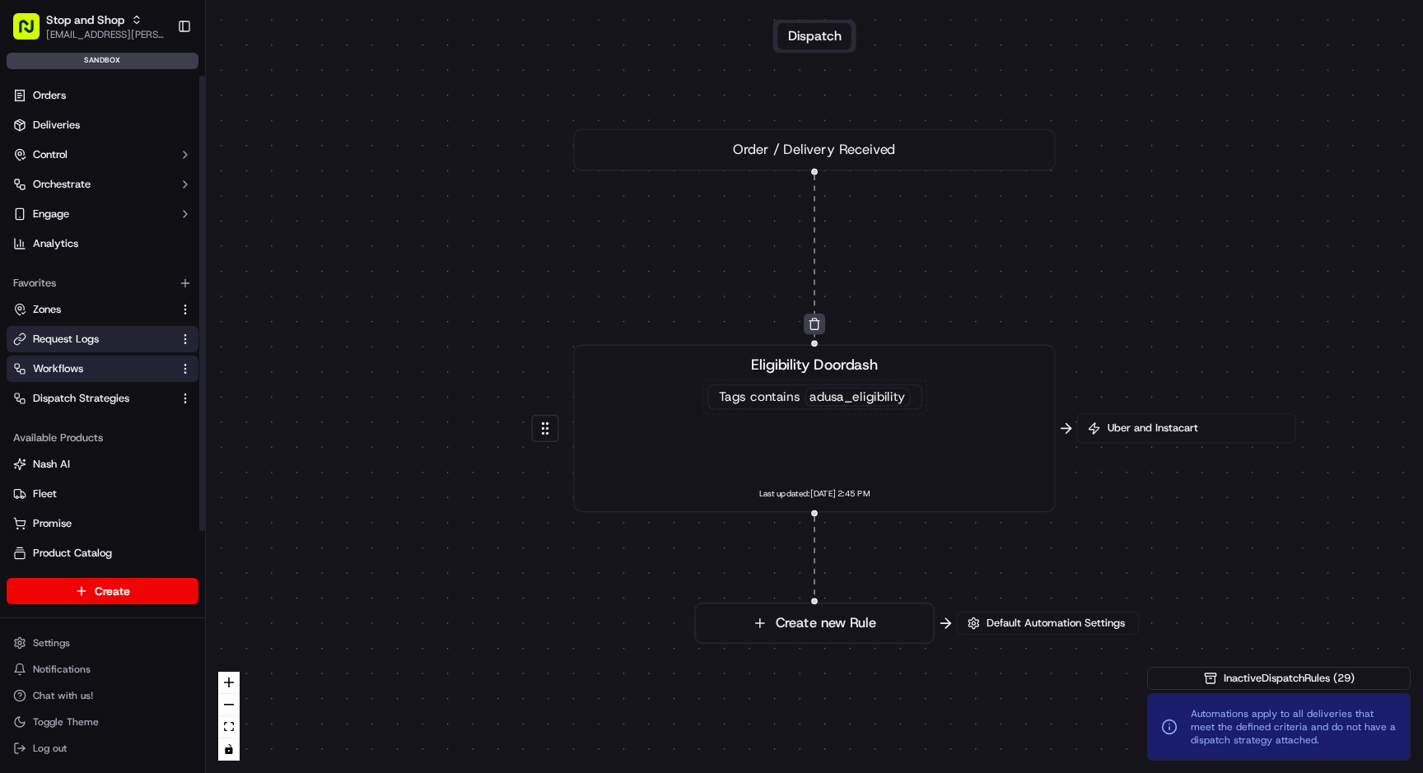
click at [93, 342] on span "Request Logs" at bounding box center [66, 339] width 66 height 15
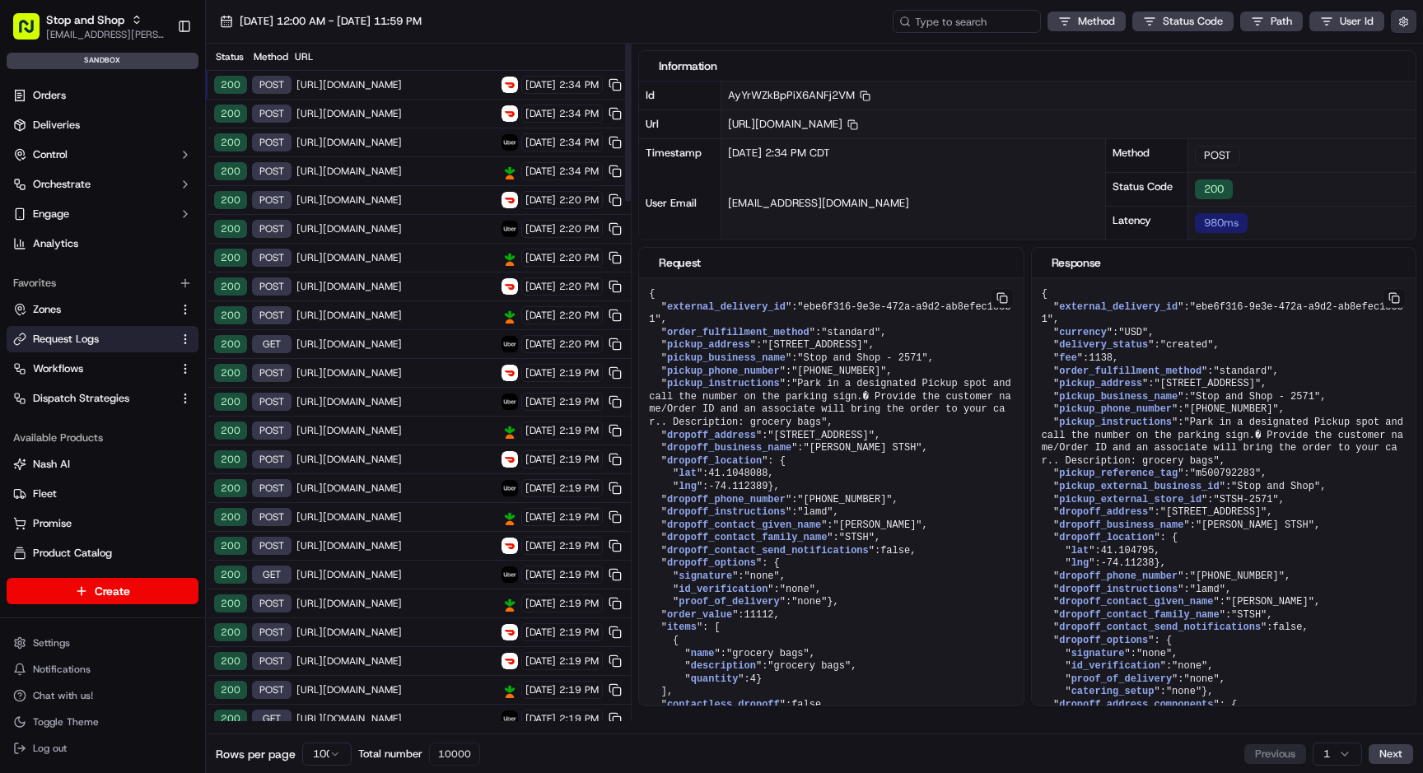
click at [1409, 16] on button "button" at bounding box center [1404, 21] width 26 height 23
click at [1409, 53] on button "Display Only Provider Logs" at bounding box center [1405, 50] width 13 height 13
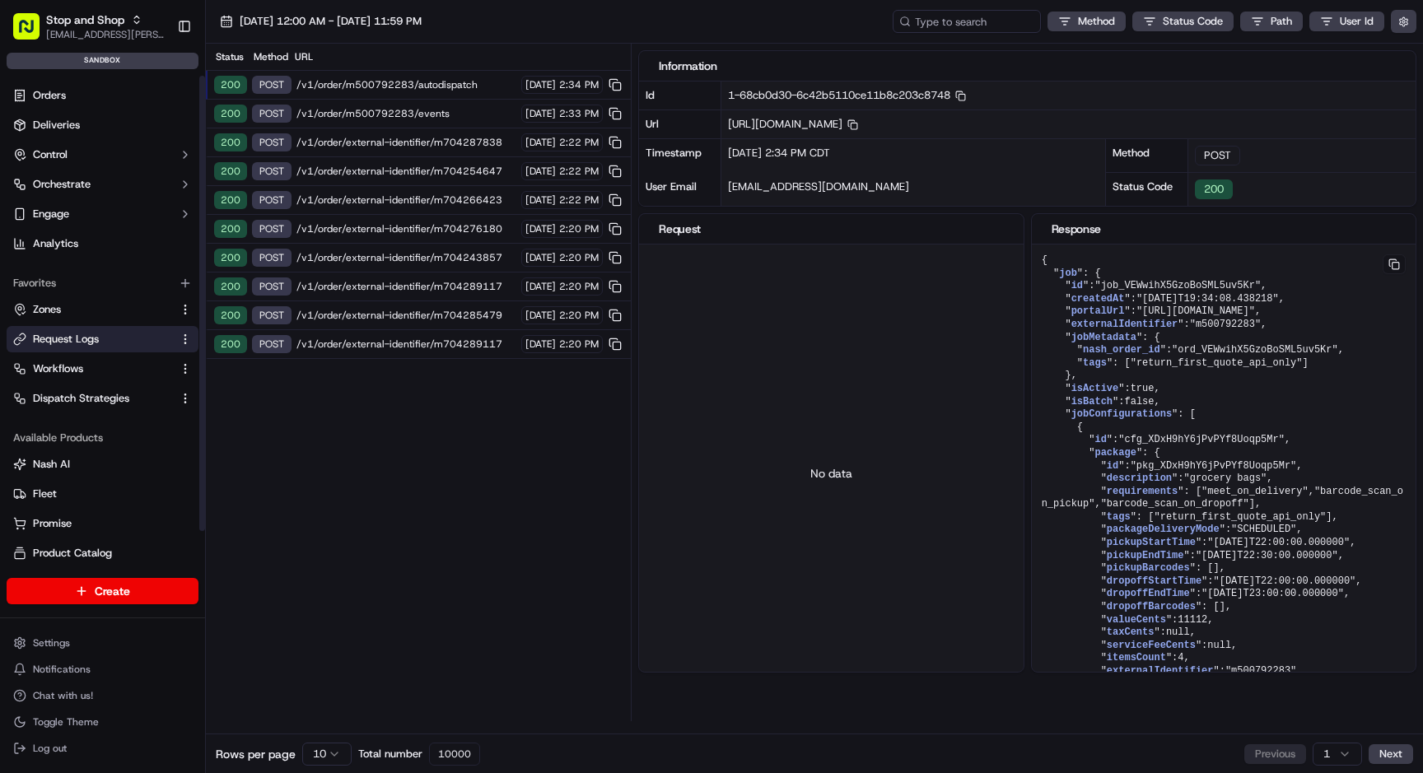
click at [94, 335] on span "Request Logs" at bounding box center [66, 339] width 66 height 15
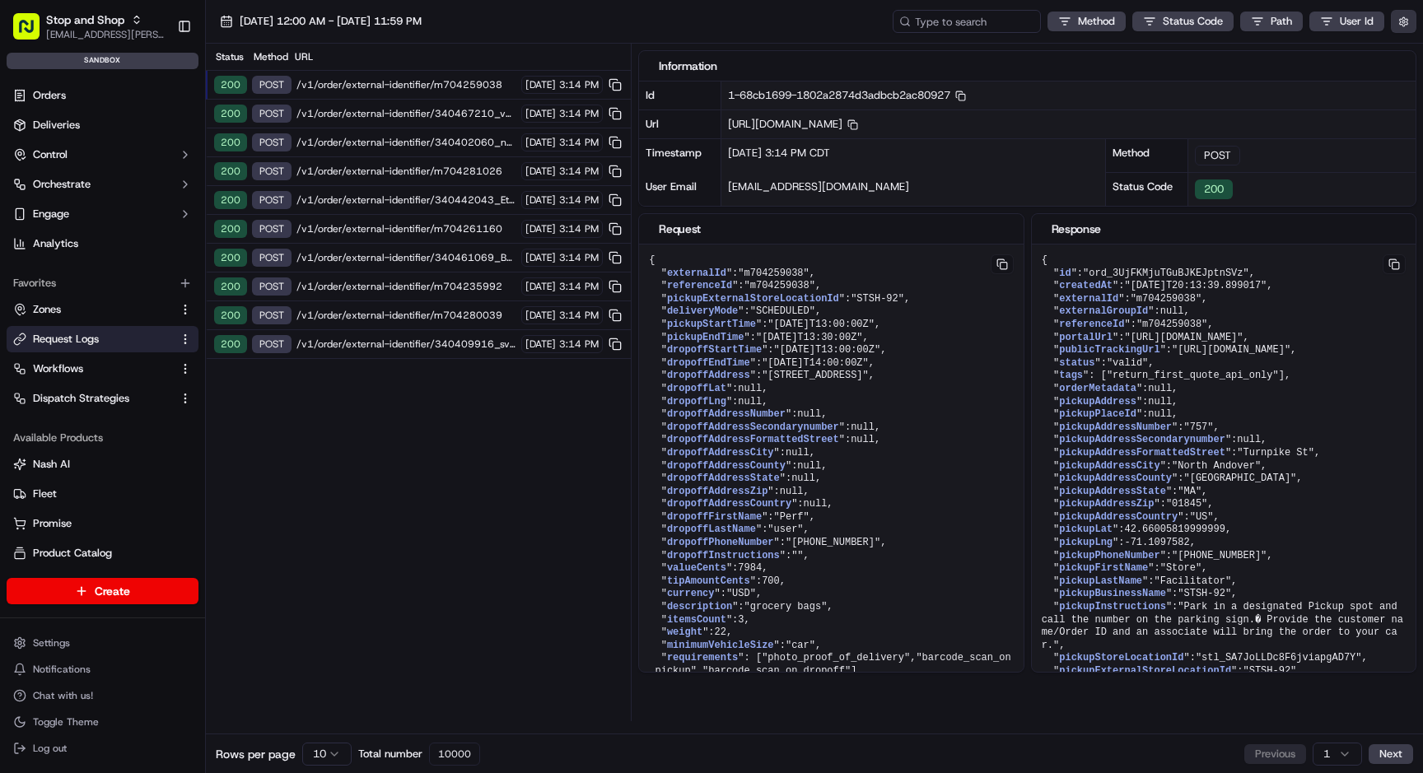
click at [1411, 21] on button "button" at bounding box center [1404, 21] width 26 height 23
click at [1345, 52] on div "Display Only Provider Logs" at bounding box center [1307, 51] width 209 height 15
click at [1405, 50] on button "Display Only Provider Logs" at bounding box center [1405, 50] width 13 height 13
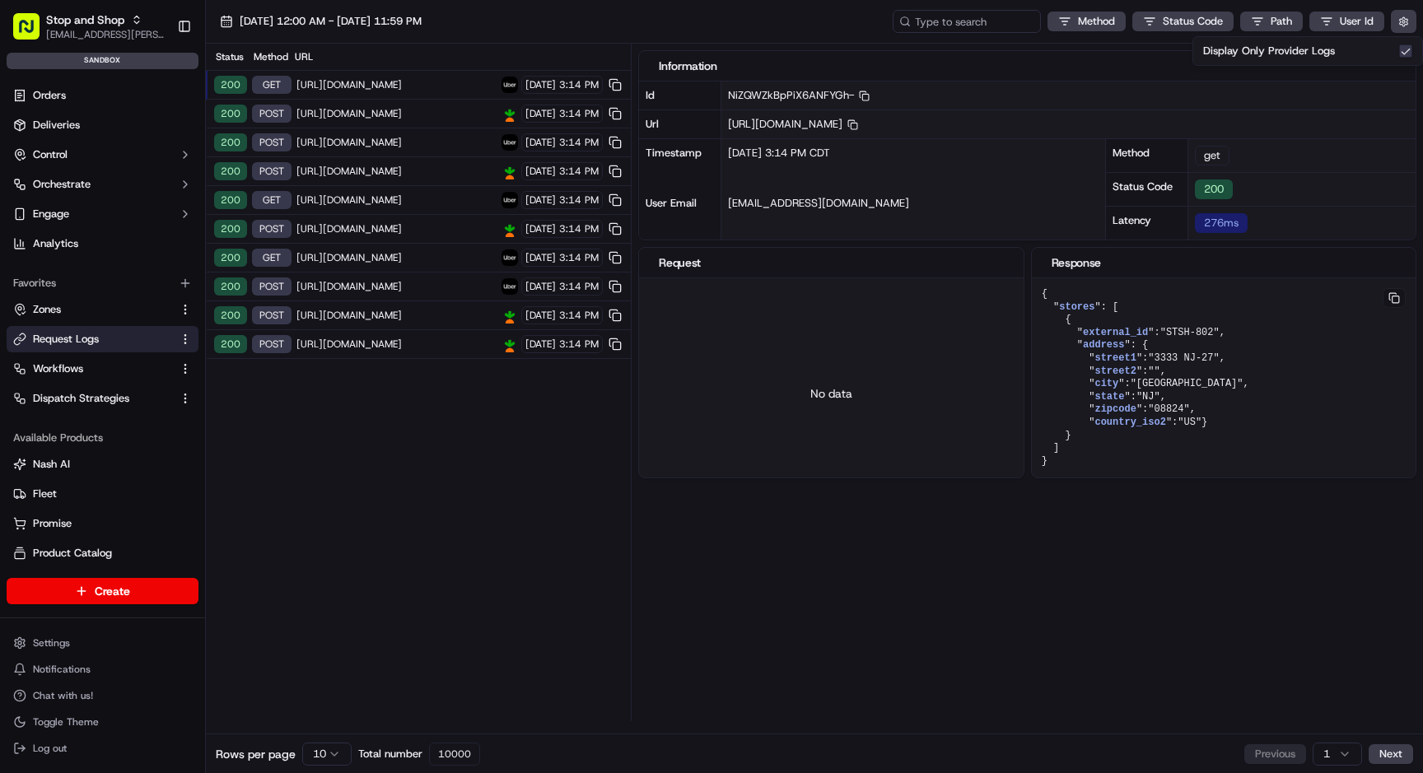
type button "on"
